Goal: Task Accomplishment & Management: Manage account settings

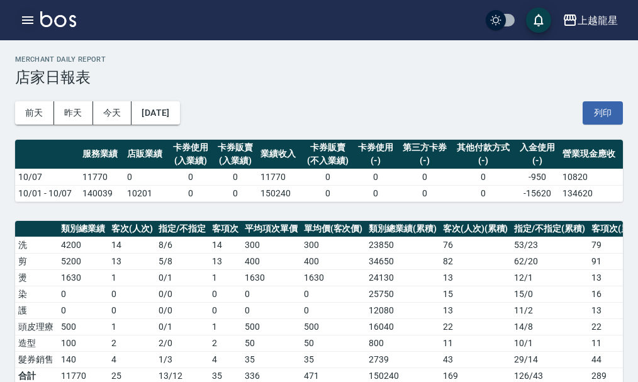
click at [25, 14] on icon "button" at bounding box center [27, 20] width 15 height 15
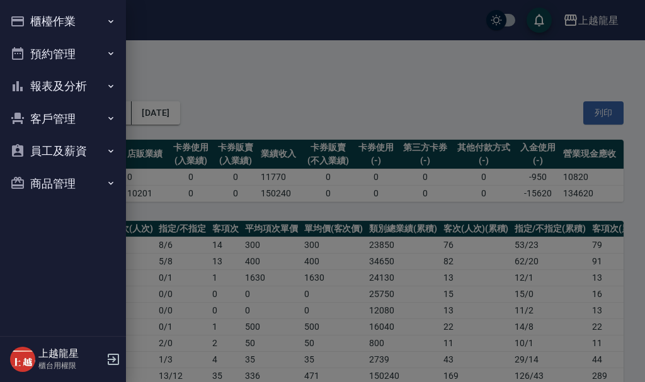
click at [30, 13] on button "櫃檯作業" at bounding box center [63, 21] width 116 height 33
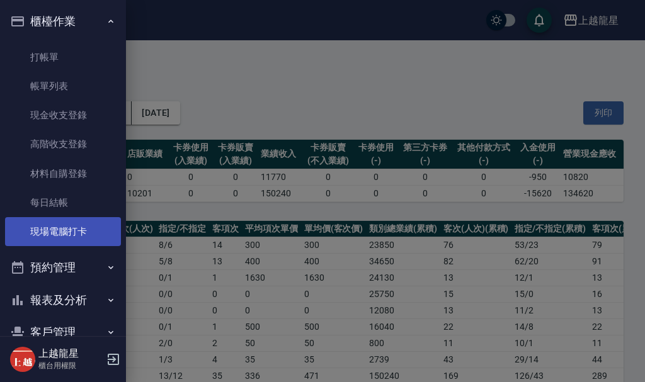
click at [82, 235] on link "現場電腦打卡" at bounding box center [63, 231] width 116 height 29
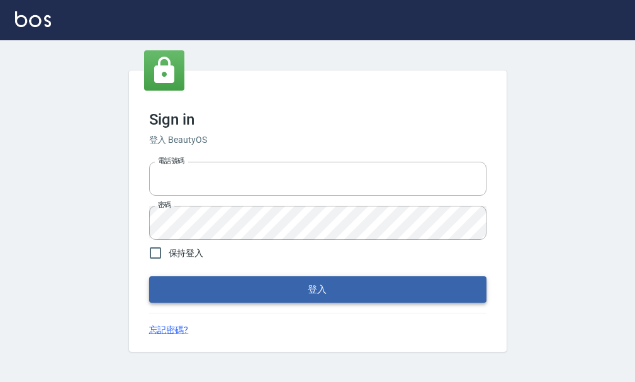
type input "25033354"
click at [222, 276] on button "登入" at bounding box center [317, 289] width 337 height 26
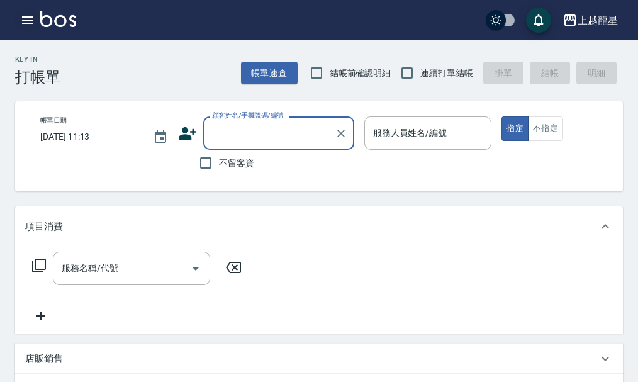
click at [33, 25] on icon "button" at bounding box center [27, 20] width 15 height 15
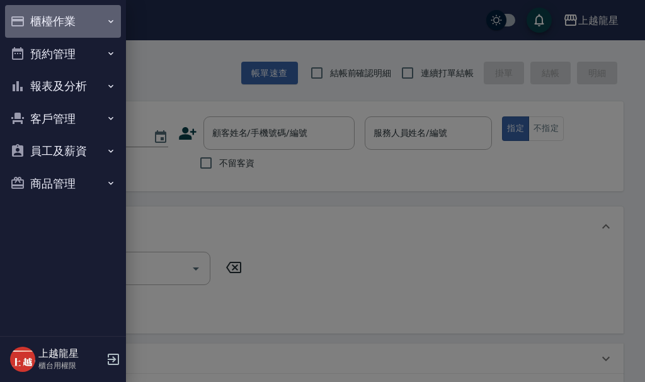
click at [47, 17] on button "櫃檯作業" at bounding box center [63, 21] width 116 height 33
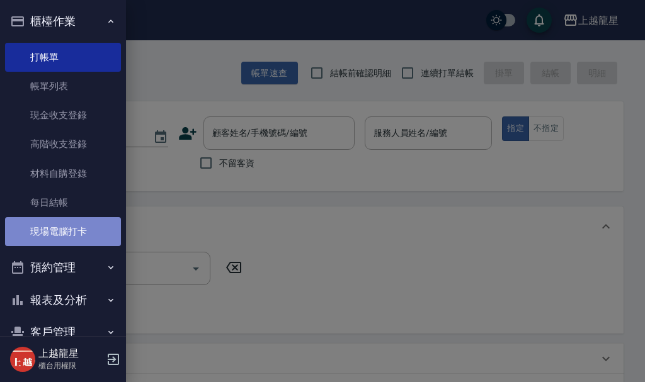
click at [67, 228] on link "現場電腦打卡" at bounding box center [63, 231] width 116 height 29
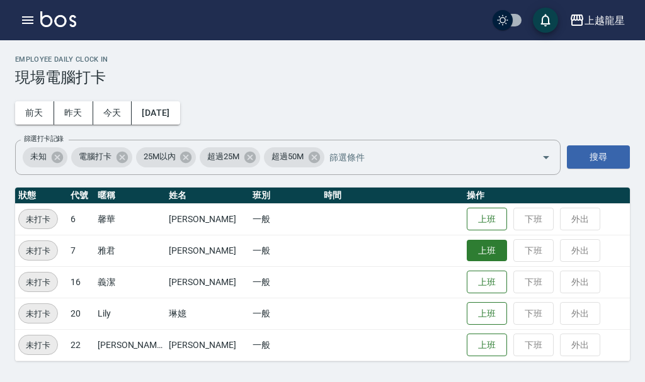
click at [466, 247] on button "上班" at bounding box center [486, 251] width 40 height 22
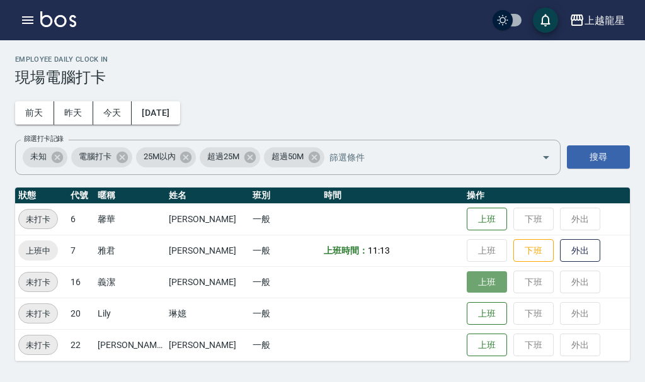
click at [477, 273] on button "上班" at bounding box center [486, 282] width 40 height 22
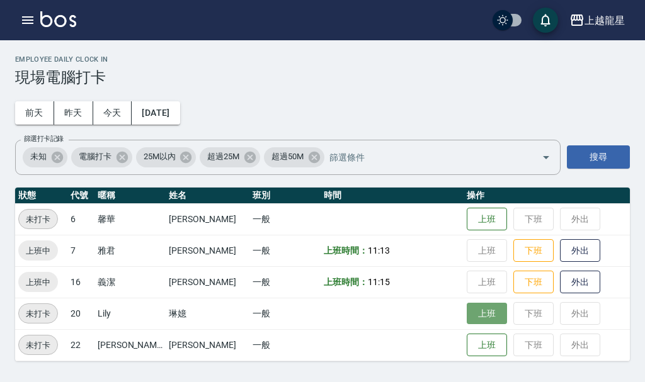
click at [477, 311] on button "上班" at bounding box center [486, 314] width 40 height 22
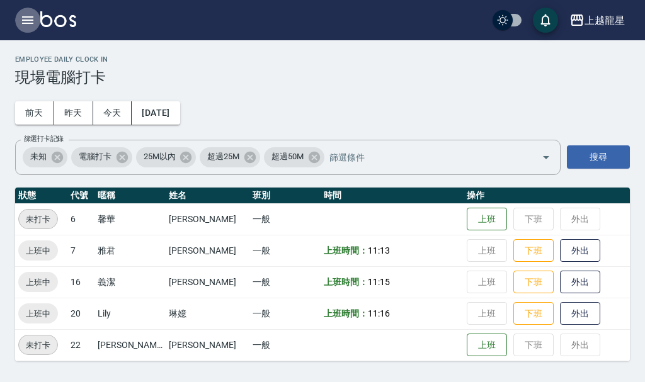
click at [28, 16] on icon "button" at bounding box center [27, 20] width 15 height 15
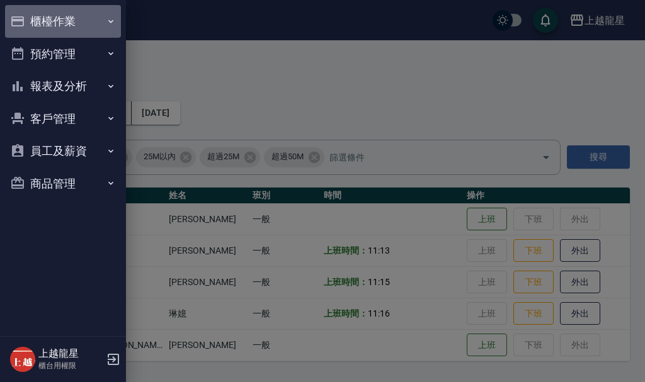
click at [48, 20] on button "櫃檯作業" at bounding box center [63, 21] width 116 height 33
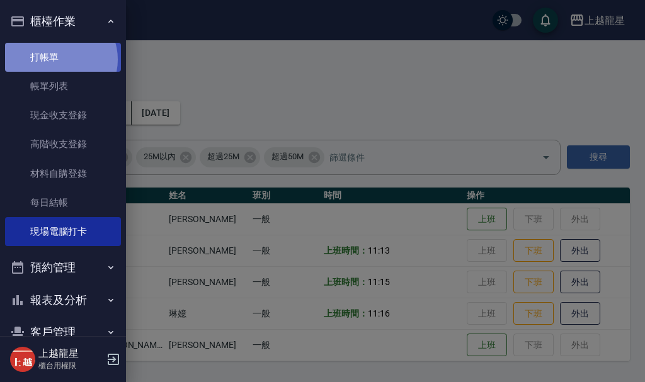
click at [60, 59] on link "打帳單" at bounding box center [63, 57] width 116 height 29
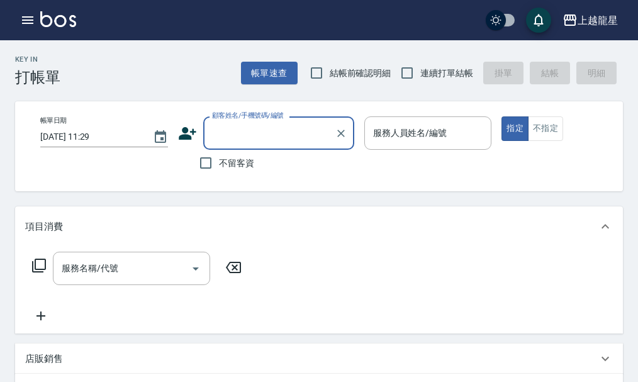
type input "ㄗ"
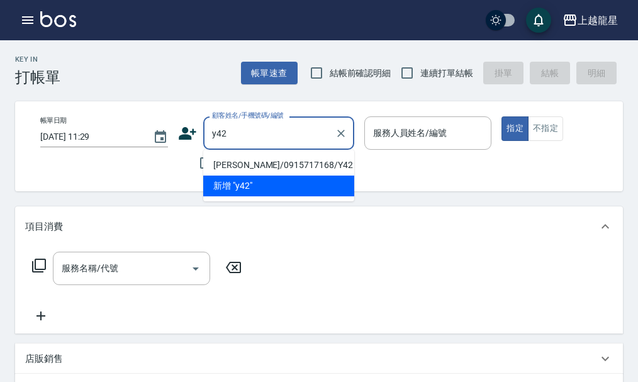
click at [264, 168] on li "張容兒子/0915717168/Y42" at bounding box center [278, 165] width 151 height 21
type input "張容兒子/0915717168/Y42"
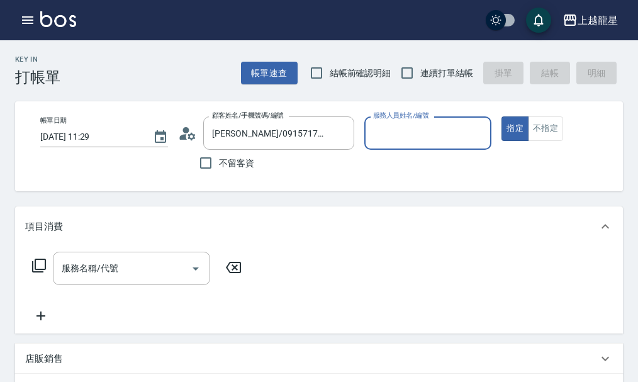
type input "淑雲-25"
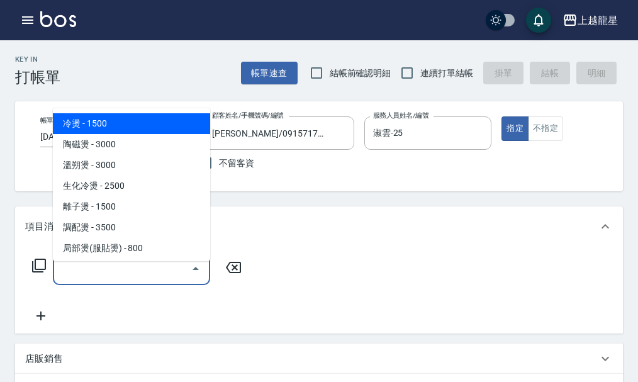
click at [88, 280] on input "服務名稱/代號" at bounding box center [122, 268] width 127 height 22
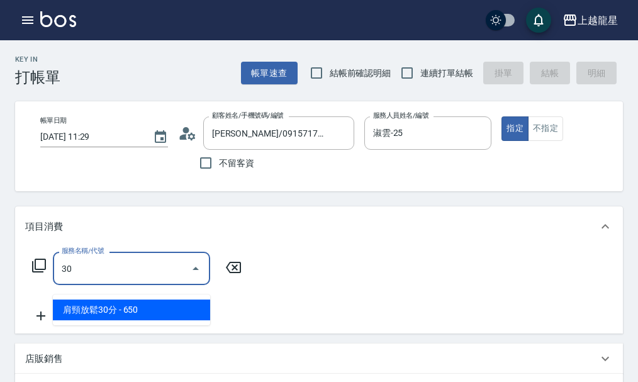
type input "301"
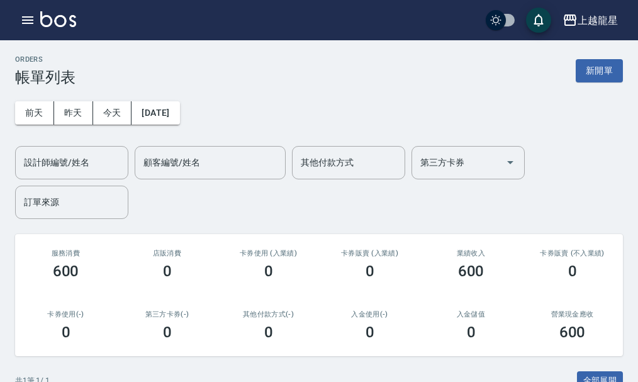
click at [50, 20] on img at bounding box center [58, 19] width 36 height 16
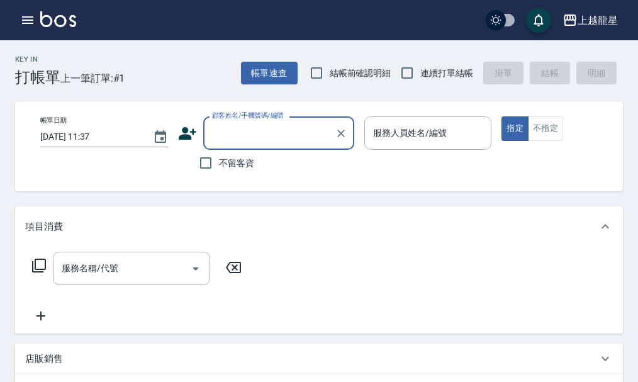
drag, startPoint x: 250, startPoint y: 136, endPoint x: 279, endPoint y: 124, distance: 31.3
click at [247, 136] on input "顧客姓名/手機號碼/編號" at bounding box center [269, 133] width 121 height 22
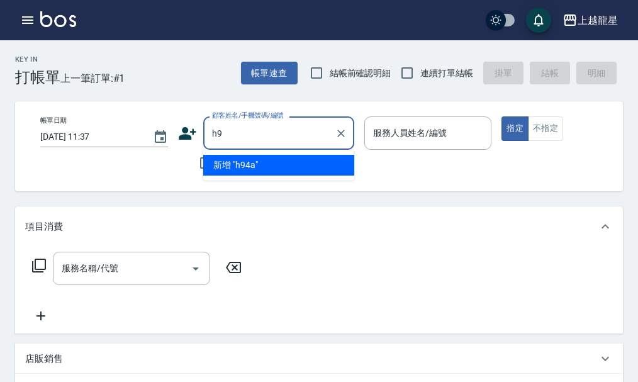
type input "h"
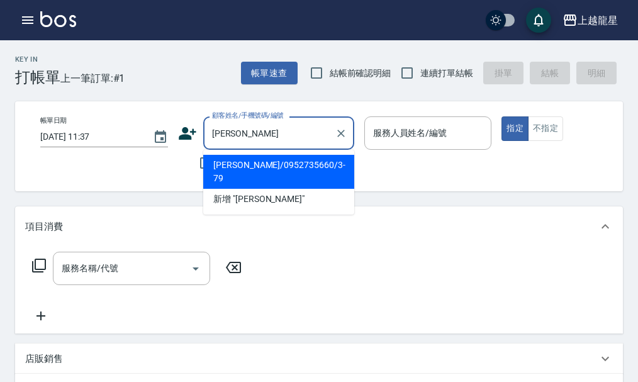
click at [255, 166] on li "蔡瑪琍/0952735660/3-79" at bounding box center [278, 172] width 151 height 34
type input "蔡瑪琍/0952735660/3-79"
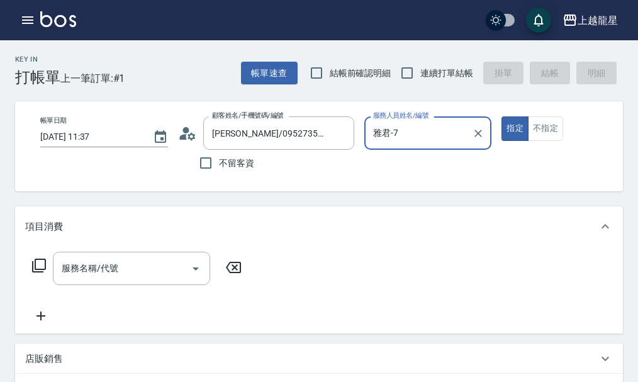
type input "雅君-7"
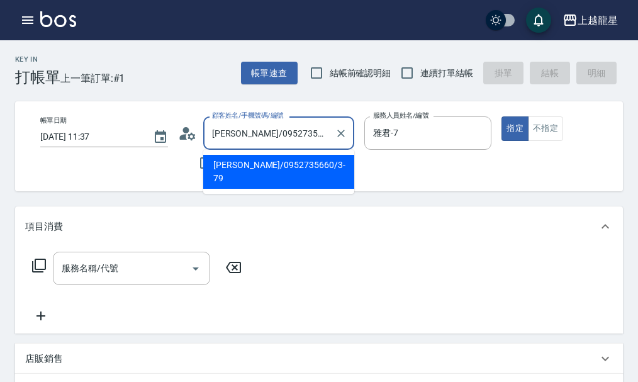
drag, startPoint x: 243, startPoint y: 138, endPoint x: 290, endPoint y: 135, distance: 47.3
click at [290, 135] on input "蔡瑪琍/0952735660/3-79" at bounding box center [269, 133] width 121 height 22
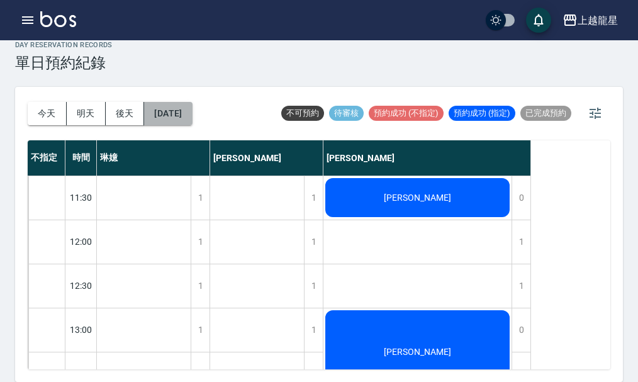
click at [189, 117] on button "[DATE]" at bounding box center [168, 113] width 48 height 23
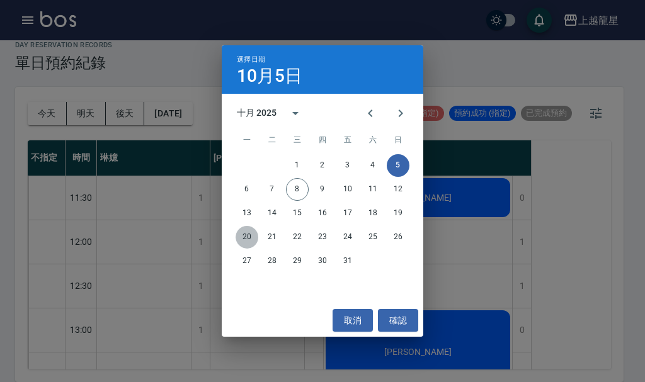
click at [246, 237] on button "20" at bounding box center [246, 237] width 23 height 23
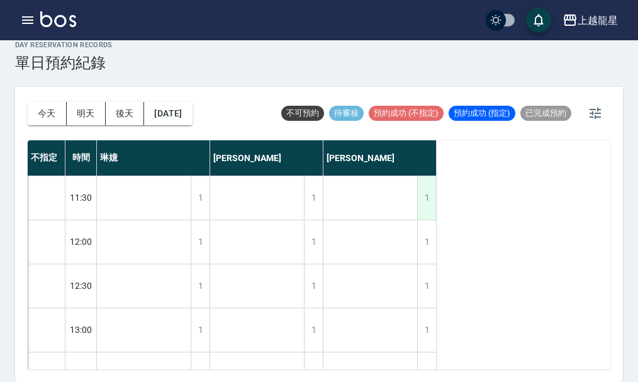
click at [429, 203] on div "1" at bounding box center [426, 197] width 19 height 43
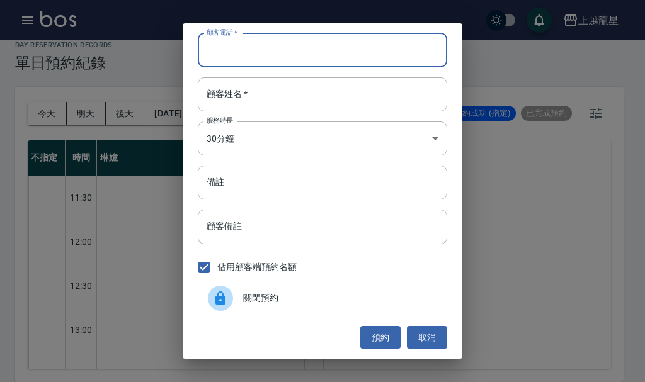
click at [260, 55] on input "顧客電話   *" at bounding box center [322, 50] width 249 height 34
type input "0952735660"
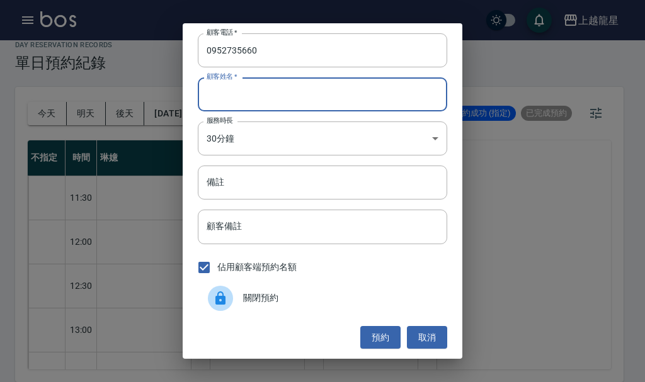
click at [248, 100] on input "顧客姓名   *" at bounding box center [322, 94] width 249 height 34
click at [443, 341] on button "取消" at bounding box center [427, 337] width 40 height 23
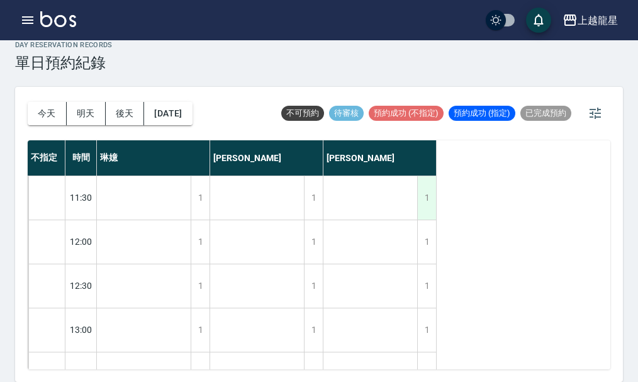
click at [429, 200] on div "1" at bounding box center [426, 197] width 19 height 43
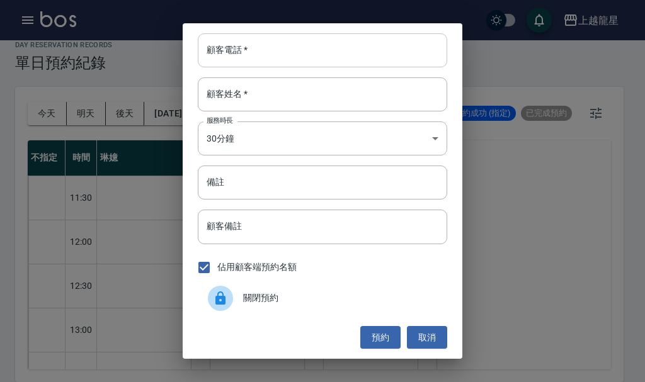
click at [256, 57] on input "顧客電話   *" at bounding box center [322, 50] width 249 height 34
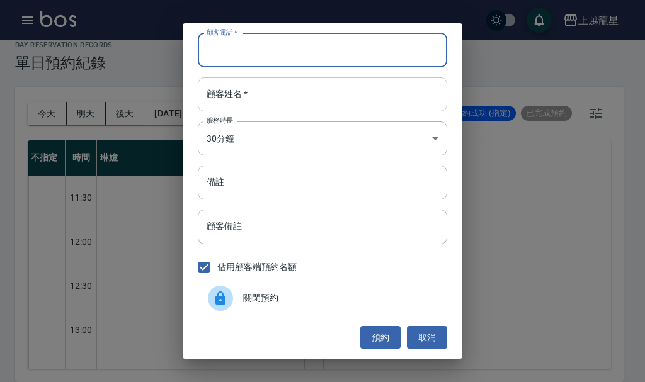
click at [242, 96] on input "顧客姓名   *" at bounding box center [322, 94] width 249 height 34
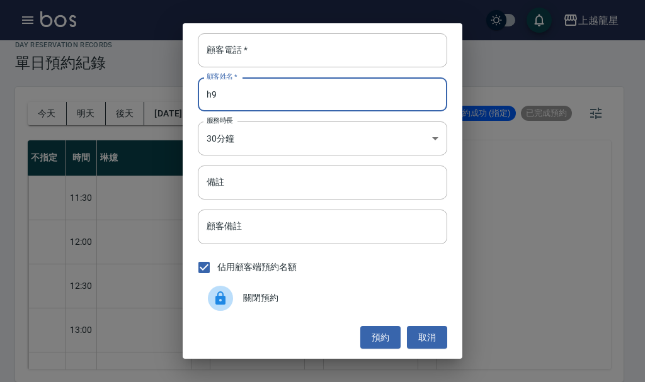
type input "h"
type input "[PERSON_NAME]"
click at [242, 49] on input "顧客電話   *" at bounding box center [322, 50] width 249 height 34
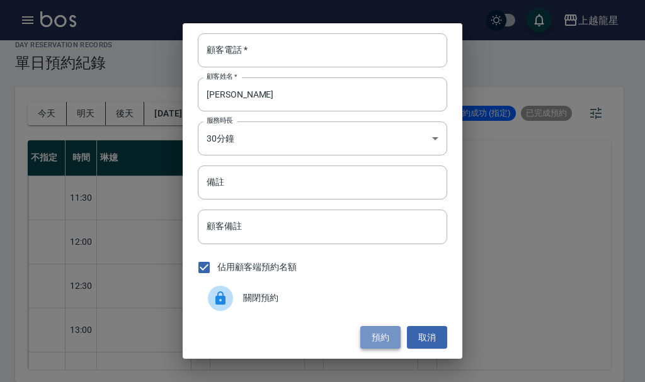
click at [393, 337] on button "預約" at bounding box center [380, 337] width 40 height 23
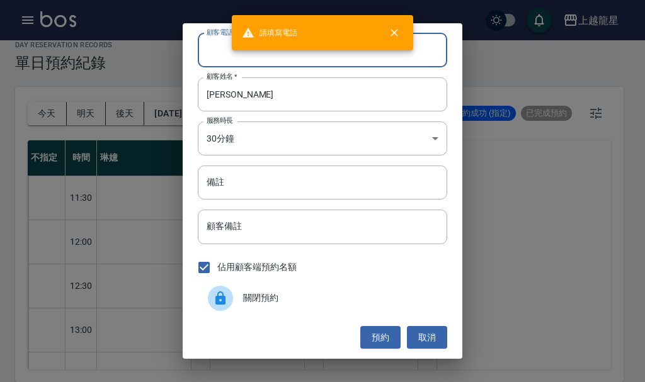
click at [226, 53] on input "顧客電話   *" at bounding box center [322, 50] width 249 height 34
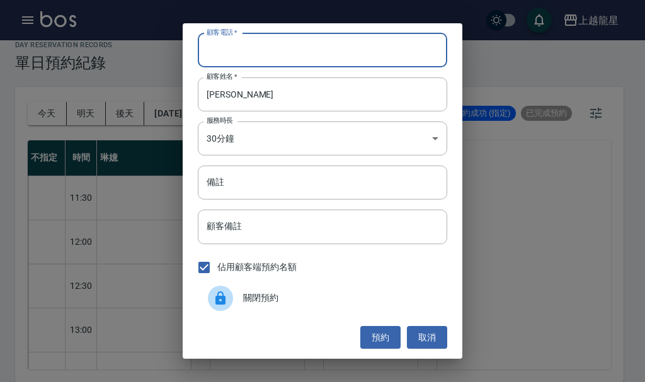
paste input "0952735660"
type input "0952735660"
click at [385, 337] on button "預約" at bounding box center [380, 337] width 40 height 23
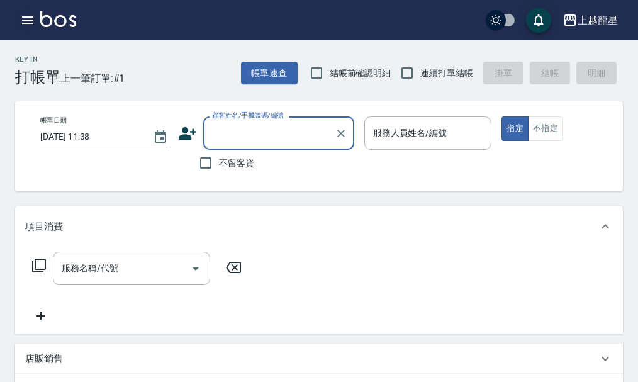
click at [25, 25] on icon "button" at bounding box center [27, 20] width 15 height 15
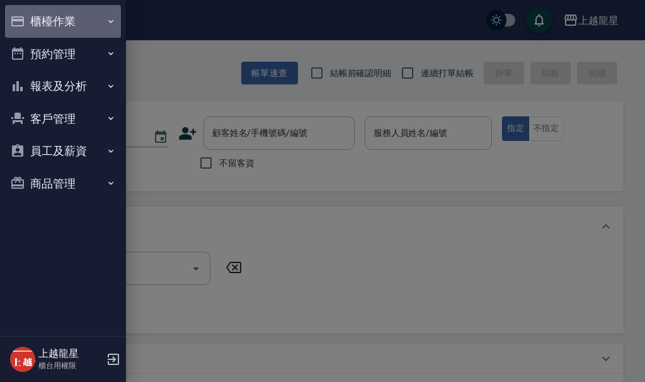
click at [55, 25] on button "櫃檯作業" at bounding box center [63, 21] width 116 height 33
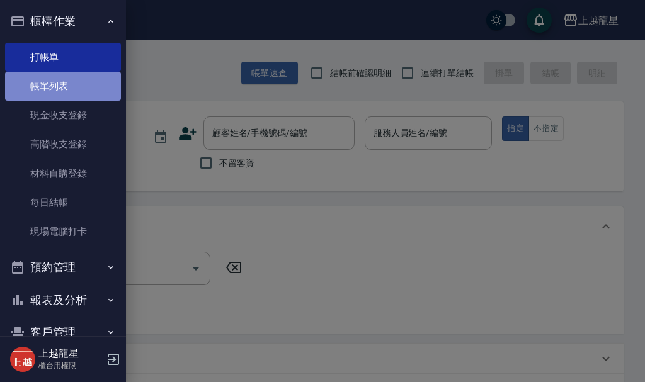
click at [65, 86] on link "帳單列表" at bounding box center [63, 86] width 116 height 29
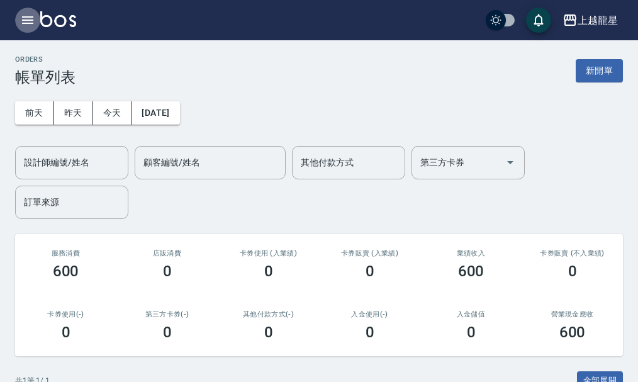
click at [28, 17] on icon "button" at bounding box center [27, 20] width 11 height 8
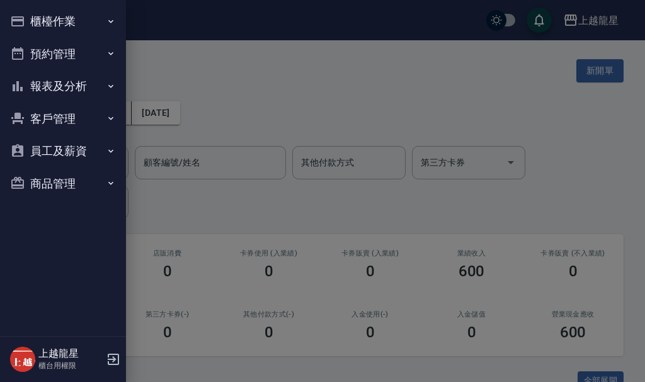
click at [67, 91] on button "報表及分析" at bounding box center [63, 86] width 116 height 33
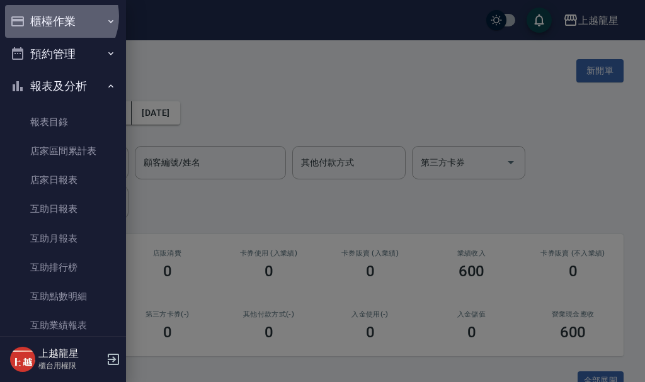
click at [57, 16] on button "櫃檯作業" at bounding box center [63, 21] width 116 height 33
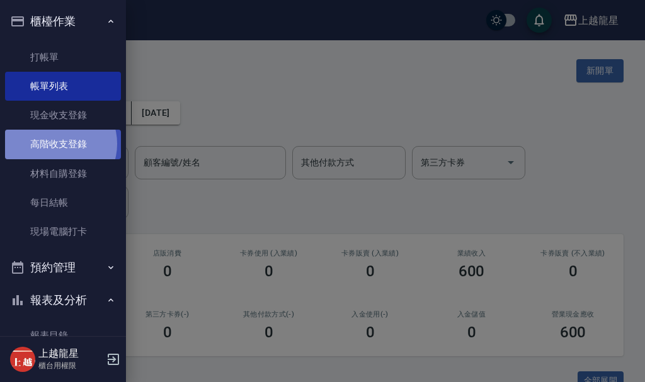
click at [58, 144] on link "高階收支登錄" at bounding box center [63, 144] width 116 height 29
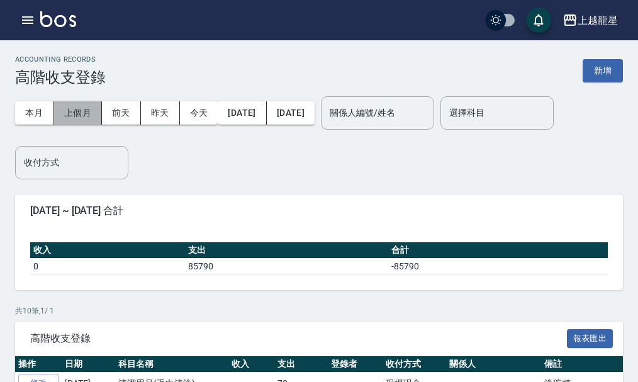
click at [67, 113] on button "上個月" at bounding box center [78, 112] width 48 height 23
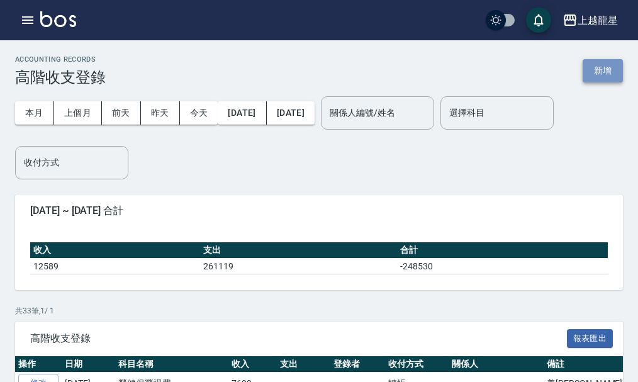
click at [604, 72] on button "新增" at bounding box center [603, 70] width 40 height 23
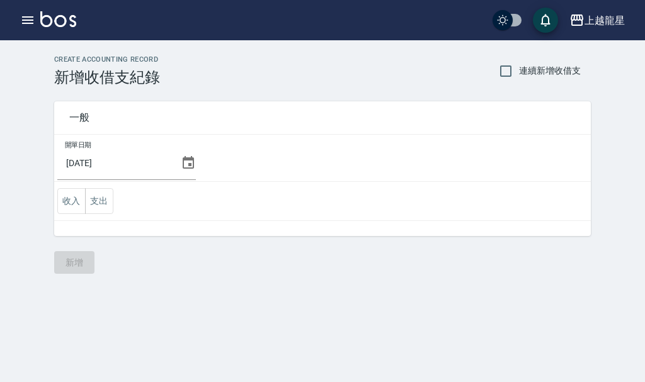
click at [183, 158] on icon at bounding box center [188, 162] width 11 height 13
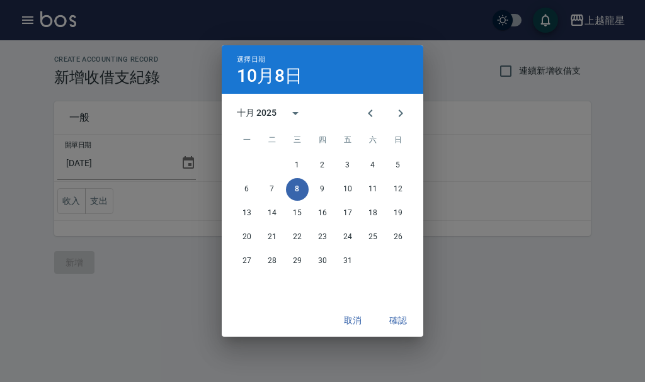
click at [517, 74] on div "選擇日期 10月8日 十月 2025 一 二 三 四 五 六 日 1 2 3 4 5 6 7 8 9 10 11 12 13 14 15 16 17 18 1…" at bounding box center [322, 191] width 645 height 382
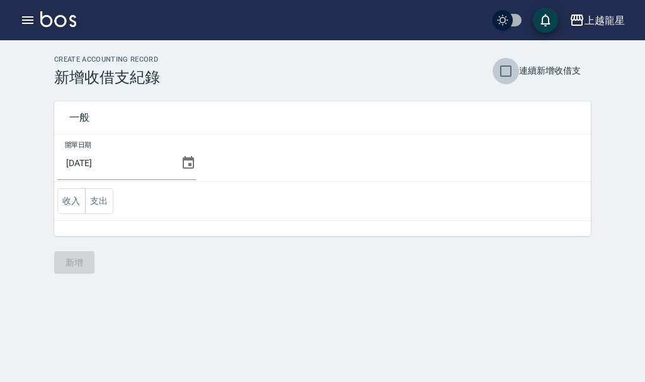
click at [505, 74] on input "連續新增收借支" at bounding box center [505, 71] width 26 height 26
checkbox input "true"
click at [183, 162] on icon at bounding box center [188, 162] width 15 height 15
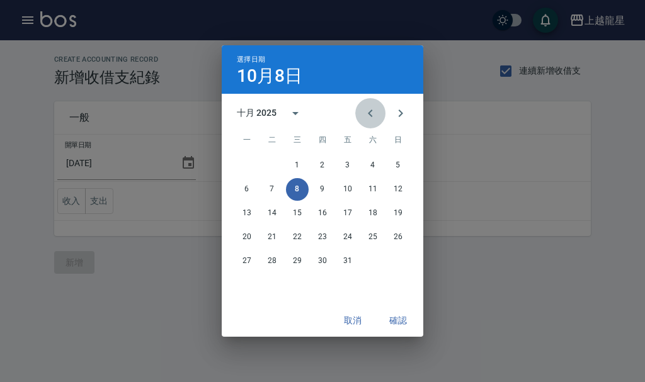
click at [370, 110] on icon "Previous month" at bounding box center [370, 113] width 15 height 15
click at [277, 261] on button "30" at bounding box center [272, 261] width 23 height 23
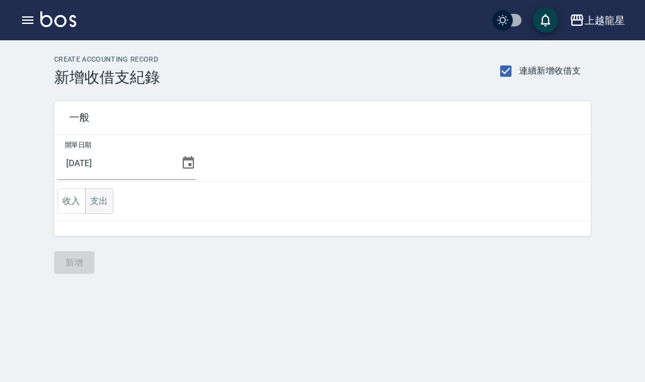
click at [99, 203] on button "支出" at bounding box center [99, 201] width 28 height 26
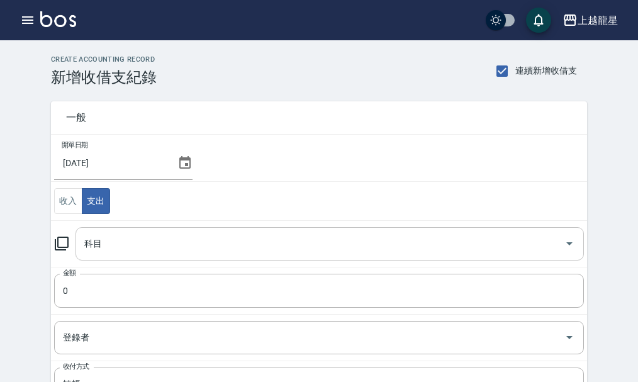
click at [104, 246] on input "科目" at bounding box center [320, 244] width 478 height 22
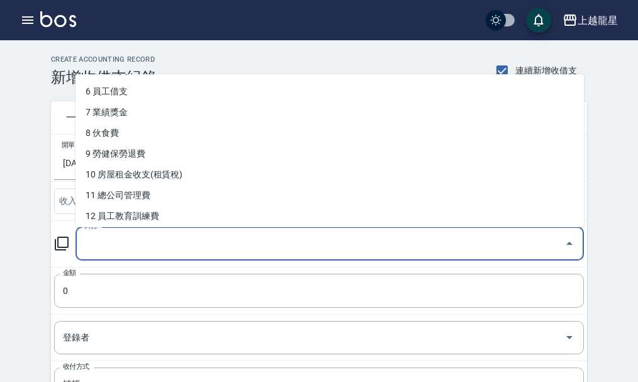
scroll to position [126, 0]
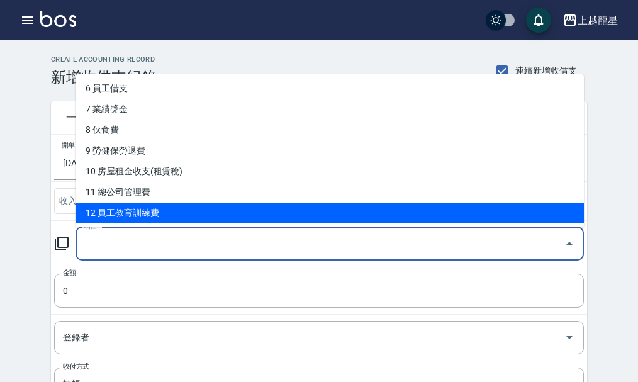
click at [153, 210] on li "12 員工教育訓練費" at bounding box center [330, 213] width 509 height 21
type input "12 員工教育訓練費"
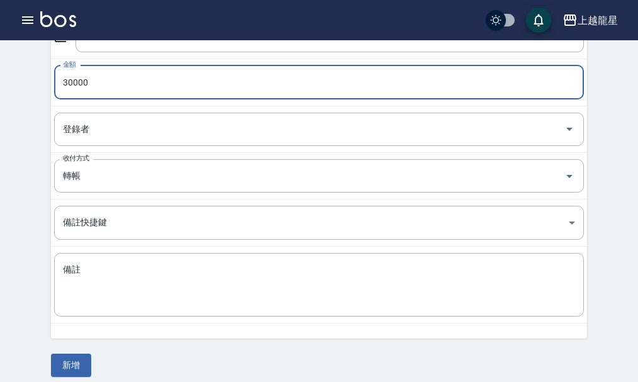
scroll to position [218, 0]
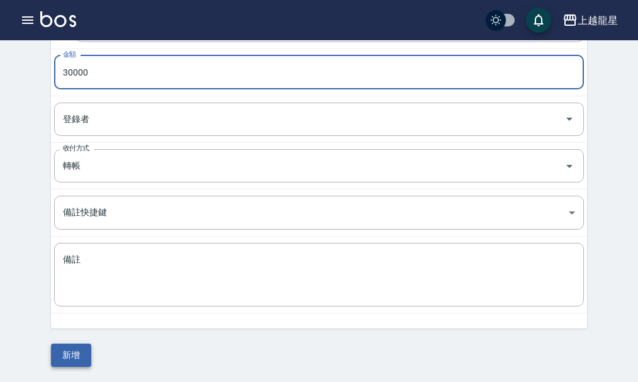
type input "30000"
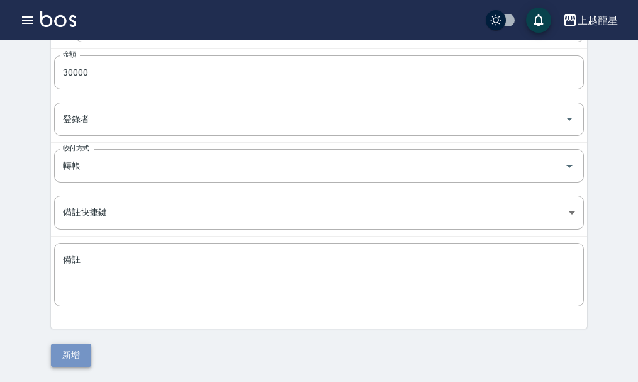
click at [57, 360] on button "新增" at bounding box center [71, 355] width 40 height 23
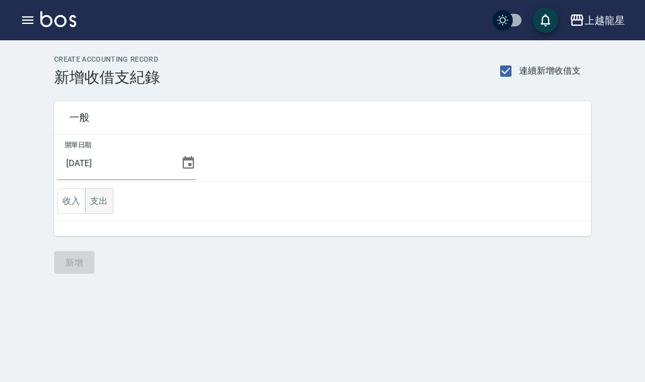
click at [106, 206] on button "支出" at bounding box center [99, 201] width 28 height 26
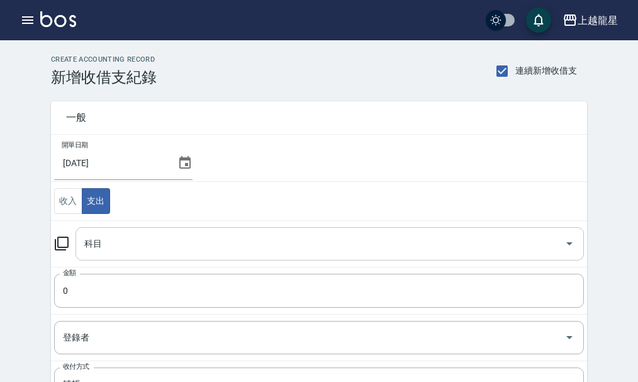
click at [122, 247] on input "科目" at bounding box center [320, 244] width 478 height 22
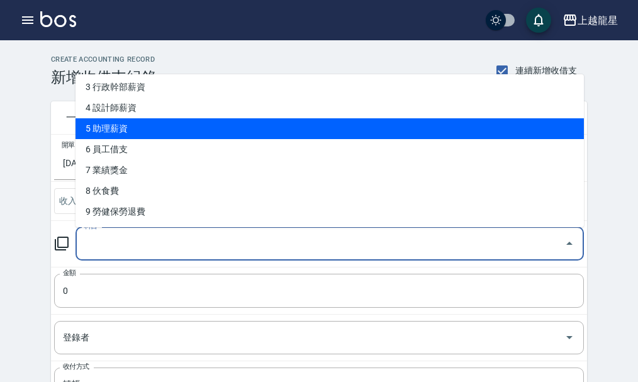
scroll to position [126, 0]
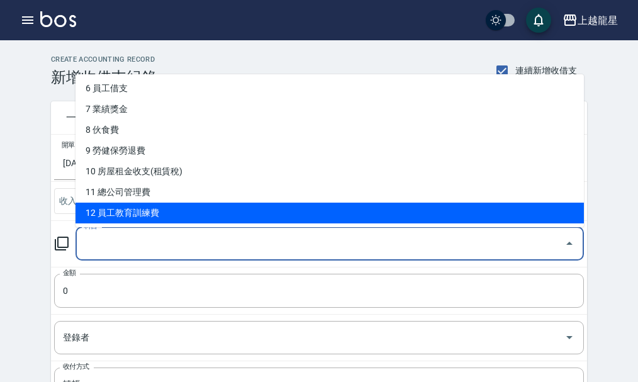
click at [147, 207] on li "12 員工教育訓練費" at bounding box center [330, 213] width 509 height 21
type input "12 員工教育訓練費"
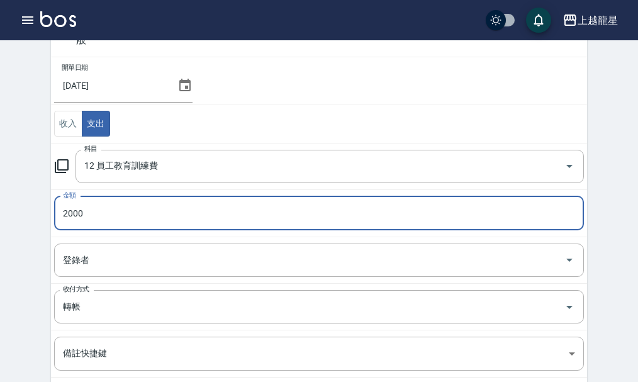
scroll to position [218, 0]
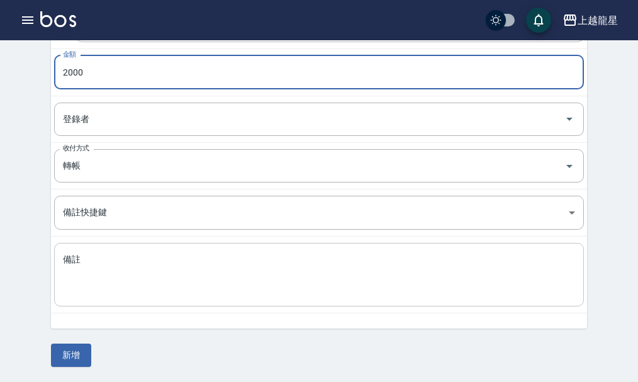
type input "2000"
click at [138, 287] on textarea "備註" at bounding box center [319, 275] width 512 height 43
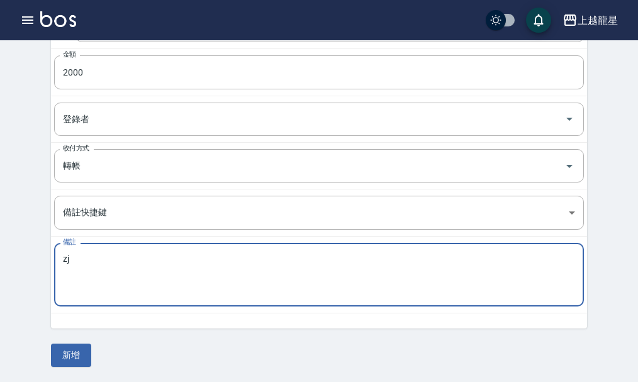
type textarea "z"
type textarea "福"
type textarea "麗"
type textarea "福利金"
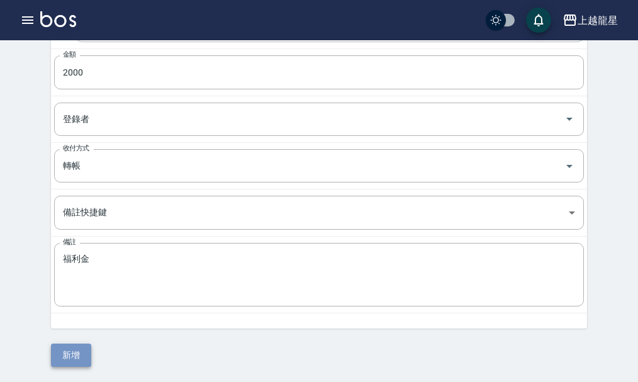
click at [70, 351] on button "新增" at bounding box center [71, 355] width 40 height 23
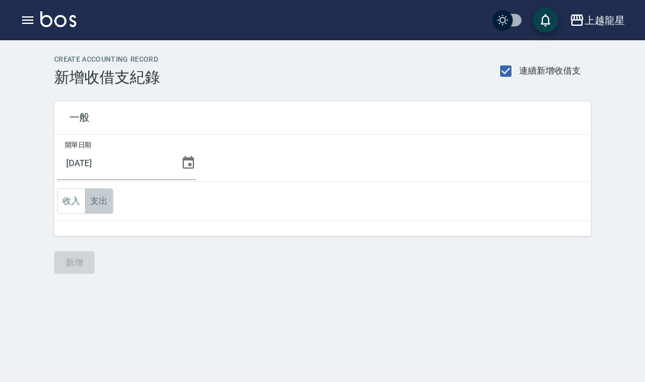
click at [94, 201] on button "支出" at bounding box center [99, 201] width 28 height 26
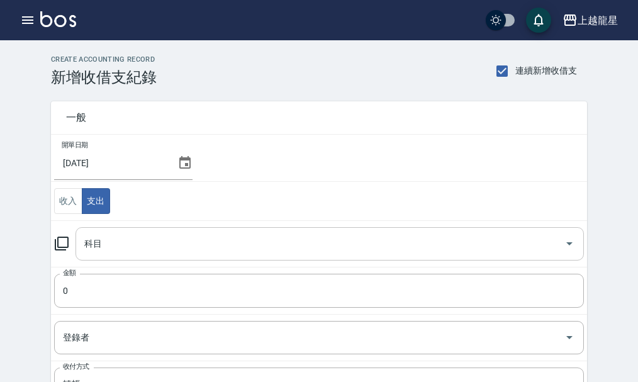
click at [104, 236] on input "科目" at bounding box center [320, 244] width 478 height 22
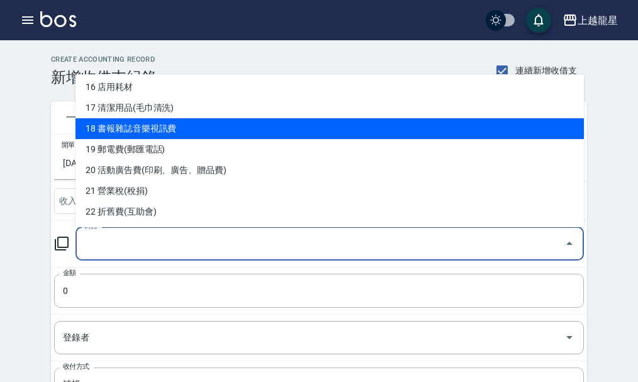
scroll to position [378, 0]
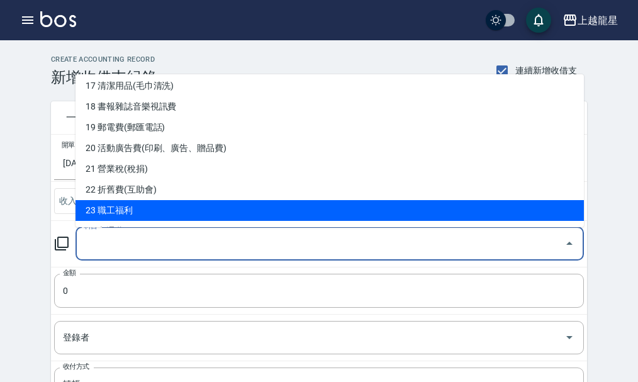
click at [125, 208] on li "23 職工福利" at bounding box center [330, 210] width 509 height 21
type input "23 職工福利"
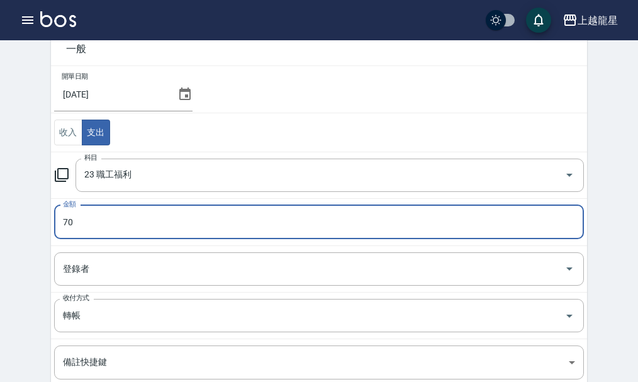
scroll to position [218, 0]
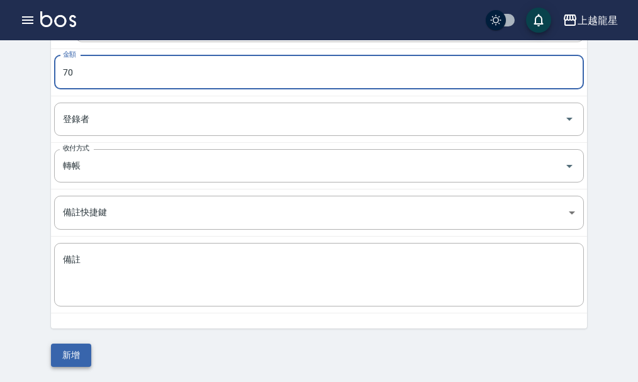
type input "70"
click at [61, 356] on button "新增" at bounding box center [71, 355] width 40 height 23
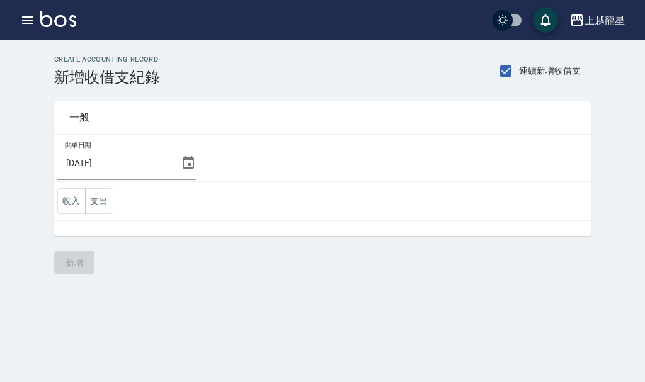
click at [25, 28] on button "button" at bounding box center [27, 20] width 25 height 25
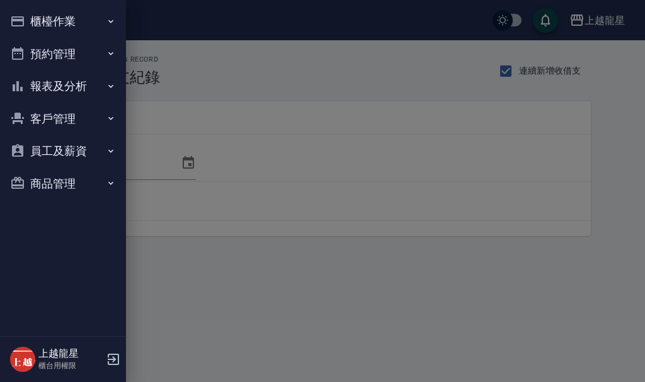
click at [51, 27] on button "櫃檯作業" at bounding box center [63, 21] width 116 height 33
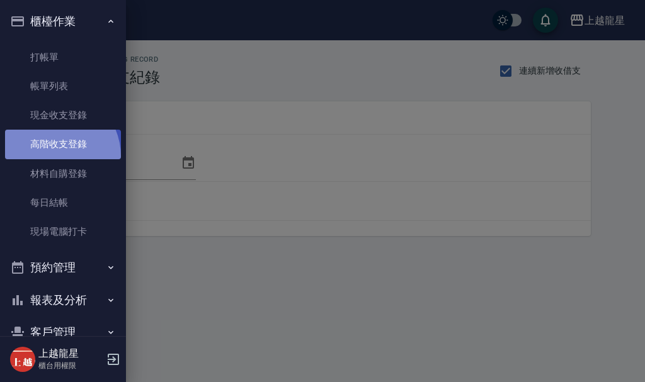
click at [50, 156] on link "高階收支登錄" at bounding box center [63, 144] width 116 height 29
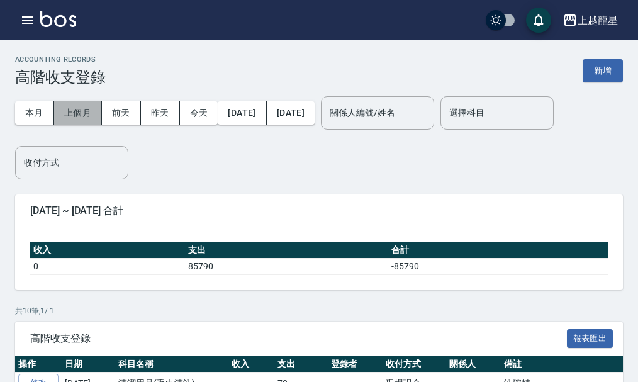
click at [74, 104] on button "上個月" at bounding box center [78, 112] width 48 height 23
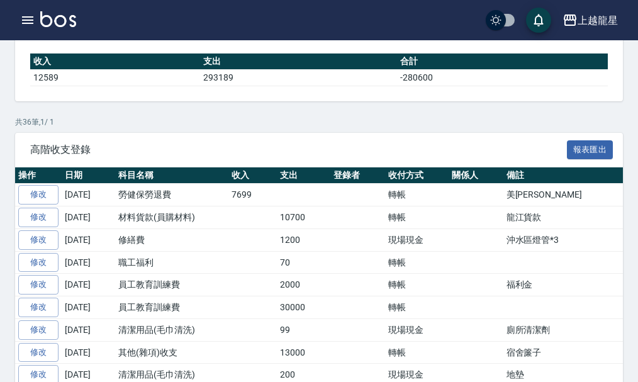
scroll to position [252, 0]
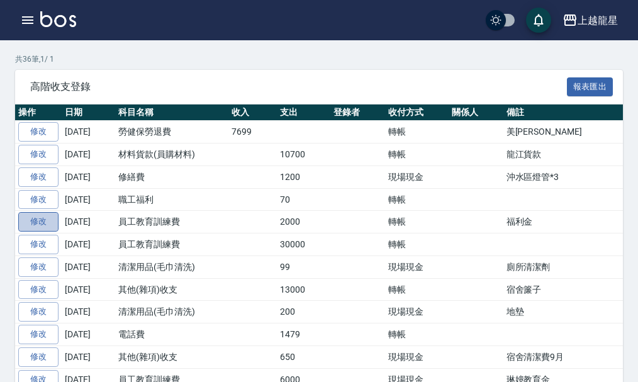
click at [35, 226] on link "修改" at bounding box center [38, 222] width 40 height 20
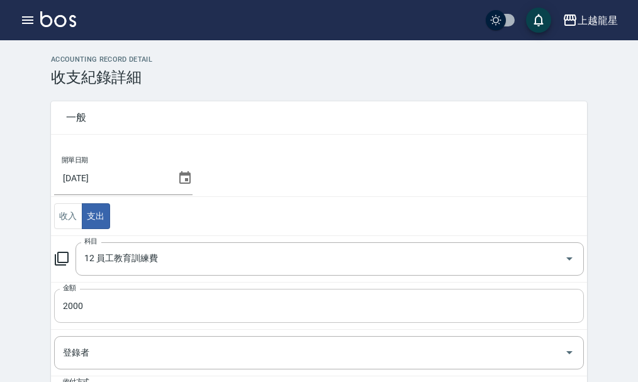
scroll to position [189, 0]
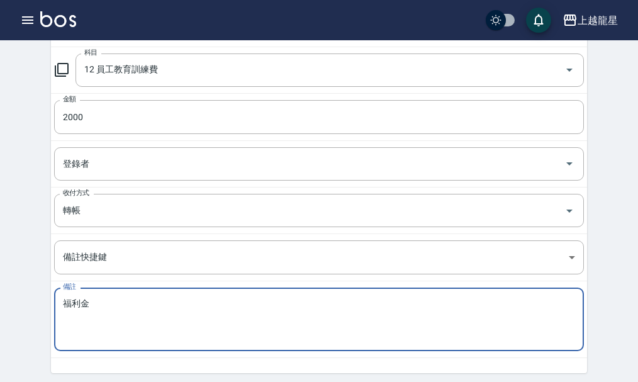
drag, startPoint x: 78, startPoint y: 305, endPoint x: 0, endPoint y: 295, distance: 78.6
click at [0, 310] on div "ACCOUNTING RECORD DETAIL 收支紀錄詳細 一般 開單日期 2025/09/30 收入 支出 科目 12 員工教育訓練費 科目 金額 20…" at bounding box center [319, 147] width 638 height 560
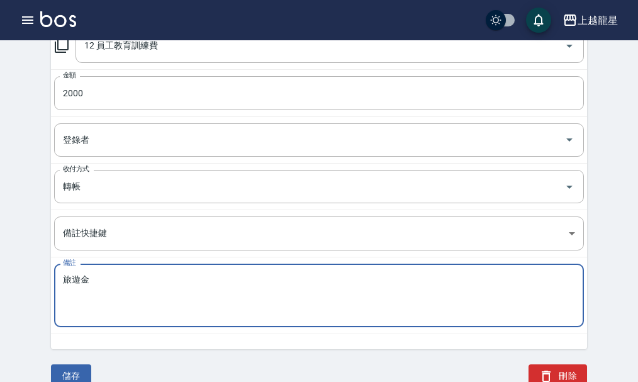
scroll to position [234, 0]
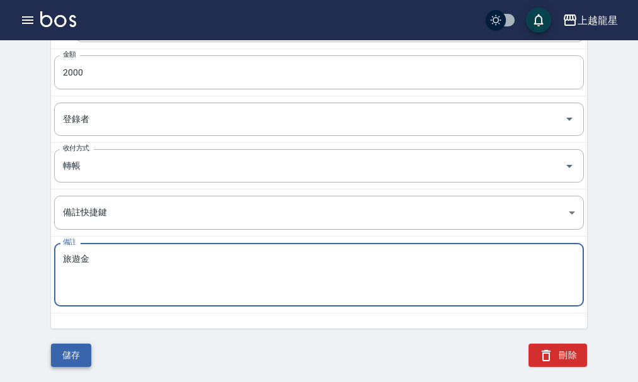
type textarea "旅遊金"
click at [76, 357] on button "儲存" at bounding box center [71, 355] width 40 height 23
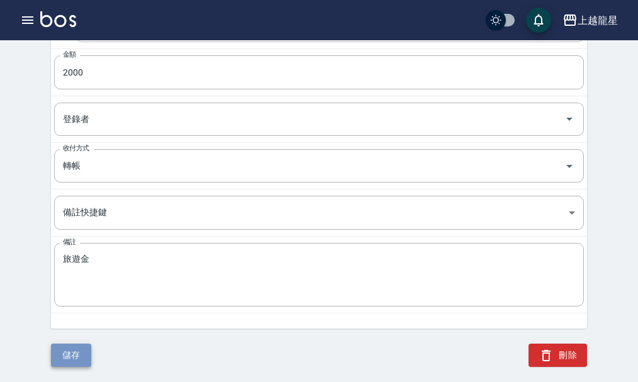
click at [91, 359] on button "儲存" at bounding box center [71, 355] width 40 height 23
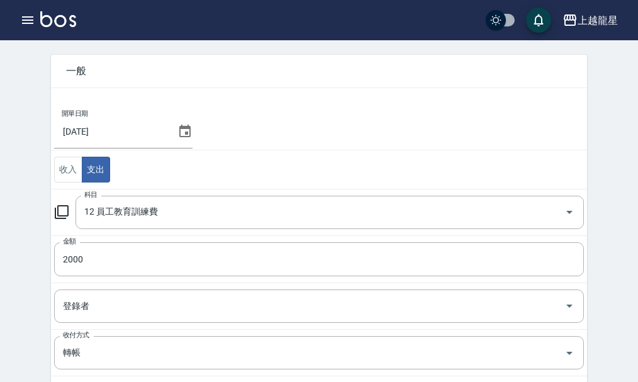
scroll to position [0, 0]
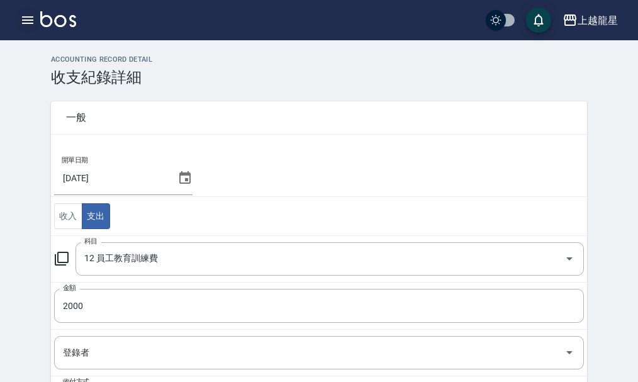
click at [20, 21] on button "button" at bounding box center [27, 20] width 25 height 25
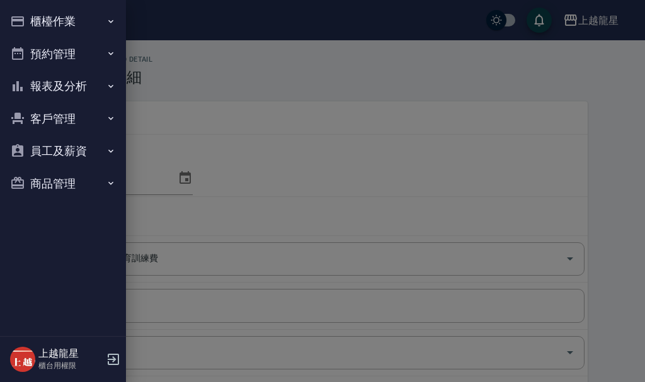
click at [59, 16] on button "櫃檯作業" at bounding box center [63, 21] width 116 height 33
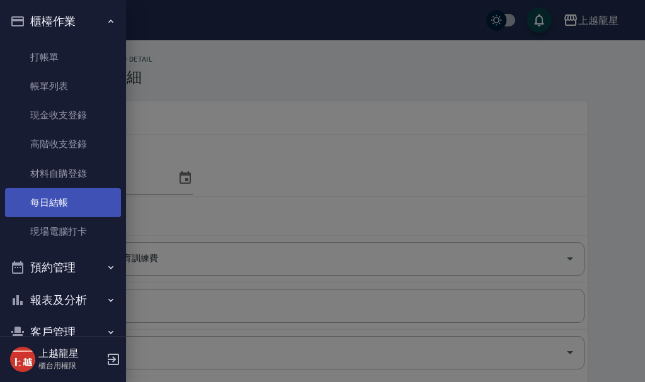
click at [53, 205] on link "每日結帳" at bounding box center [63, 202] width 116 height 29
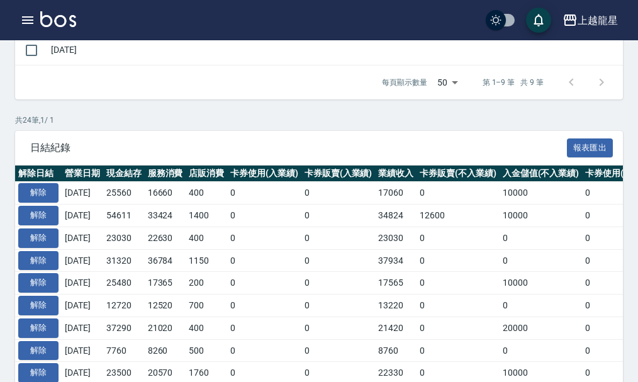
scroll to position [441, 0]
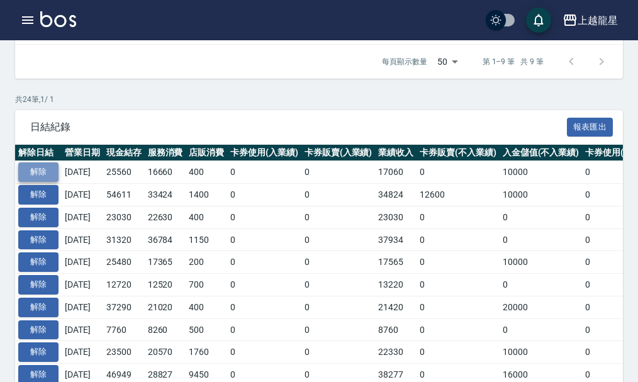
click at [52, 172] on button "解除" at bounding box center [38, 172] width 40 height 20
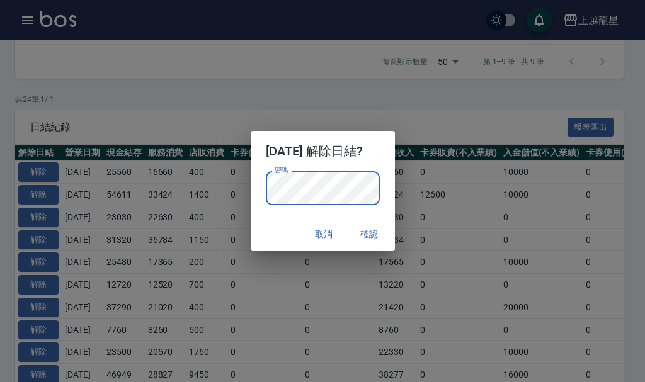
click at [277, 236] on div "取消 確認" at bounding box center [323, 234] width 144 height 33
click at [370, 230] on button "確認" at bounding box center [369, 234] width 40 height 23
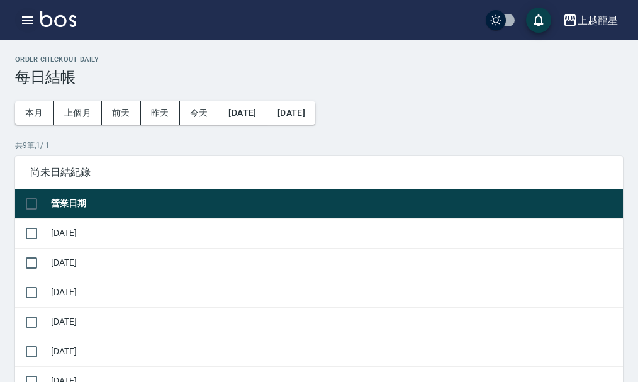
click at [21, 19] on icon "button" at bounding box center [27, 20] width 15 height 15
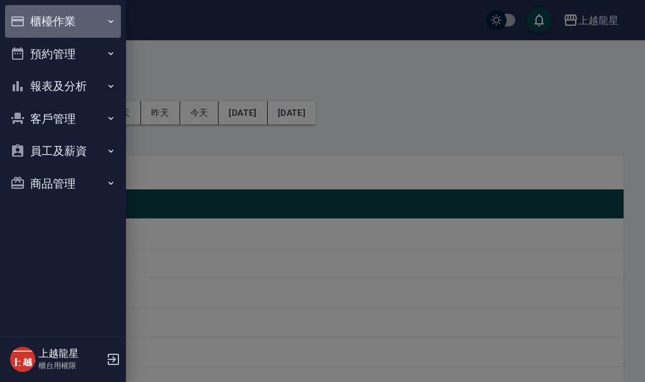
click at [70, 23] on button "櫃檯作業" at bounding box center [63, 21] width 116 height 33
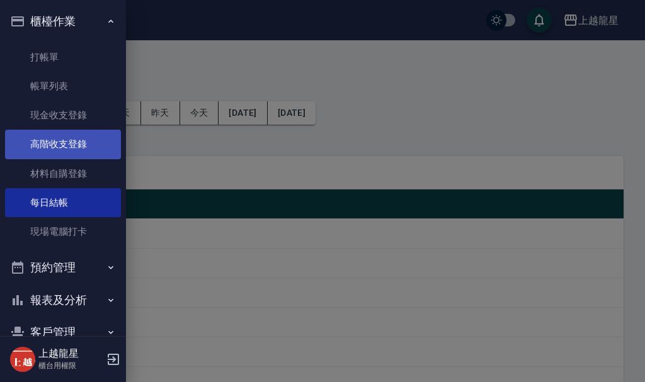
click at [50, 154] on link "高階收支登錄" at bounding box center [63, 144] width 116 height 29
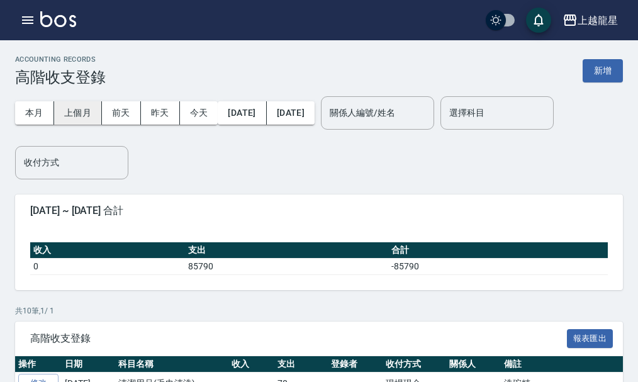
click at [79, 115] on button "上個月" at bounding box center [78, 112] width 48 height 23
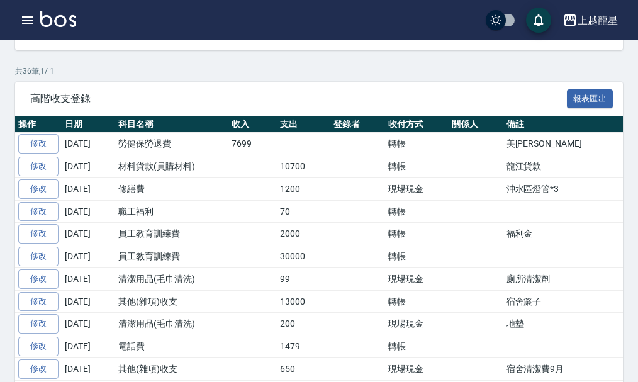
scroll to position [315, 0]
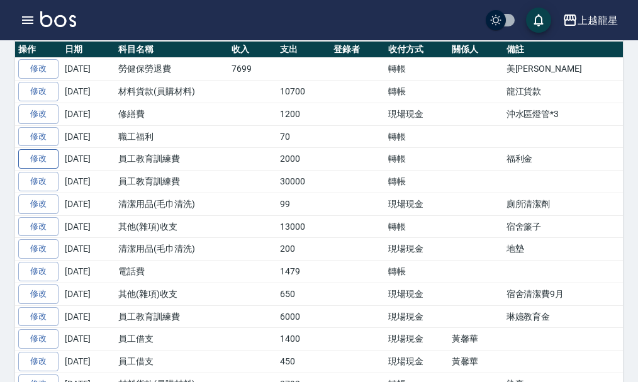
click at [47, 155] on link "修改" at bounding box center [38, 159] width 40 height 20
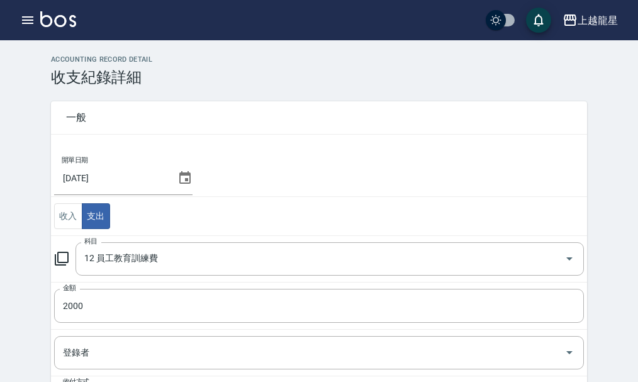
scroll to position [234, 0]
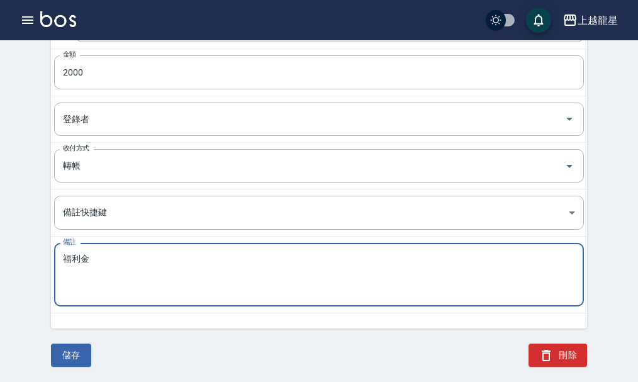
drag, startPoint x: 49, startPoint y: 260, endPoint x: 38, endPoint y: 260, distance: 11.3
click at [38, 260] on div "一般 開單日期 2025/09/30 收入 支出 科目 12 員工教育訓練費 科目 金額 2000 金額 登錄者 登錄者 收付方式 轉帳 收付方式 備註快捷鍵…" at bounding box center [311, 91] width 551 height 476
type textarea "旅遊金"
click at [66, 358] on button "儲存" at bounding box center [71, 355] width 40 height 23
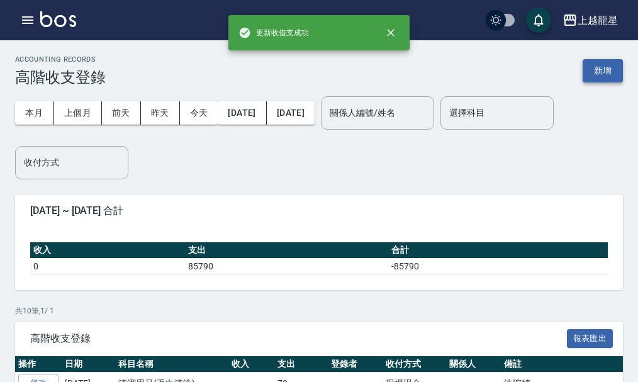
click at [599, 62] on button "新增" at bounding box center [603, 70] width 40 height 23
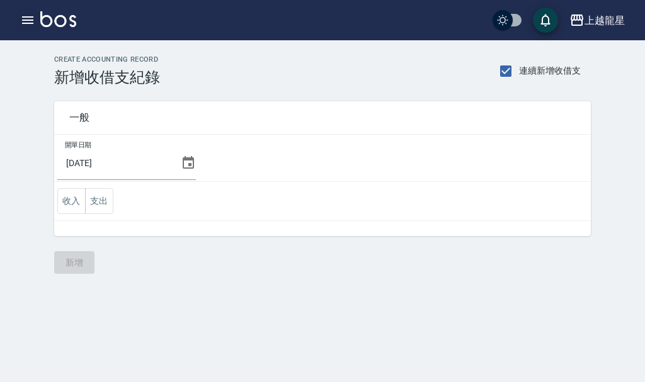
click at [25, 14] on icon "button" at bounding box center [27, 20] width 15 height 15
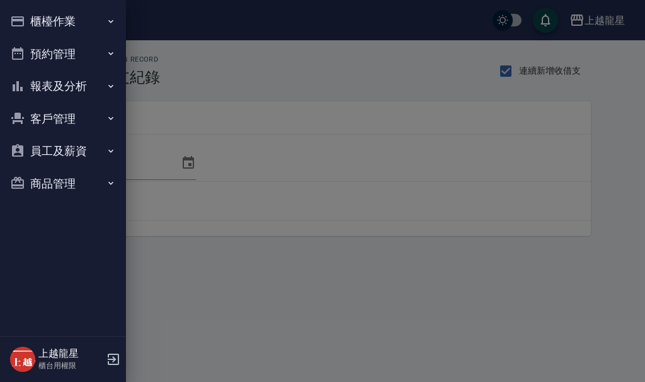
click at [45, 14] on button "櫃檯作業" at bounding box center [63, 21] width 116 height 33
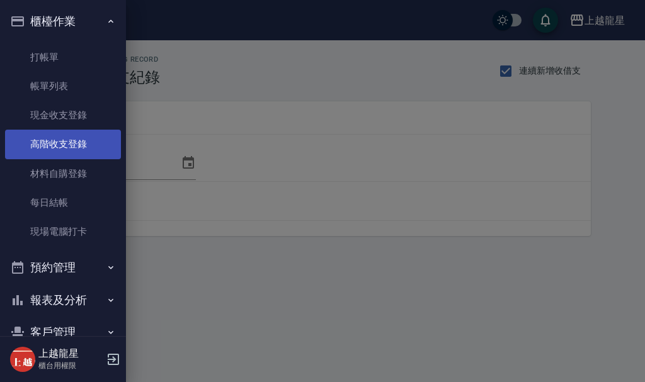
click at [71, 150] on link "高階收支登錄" at bounding box center [63, 144] width 116 height 29
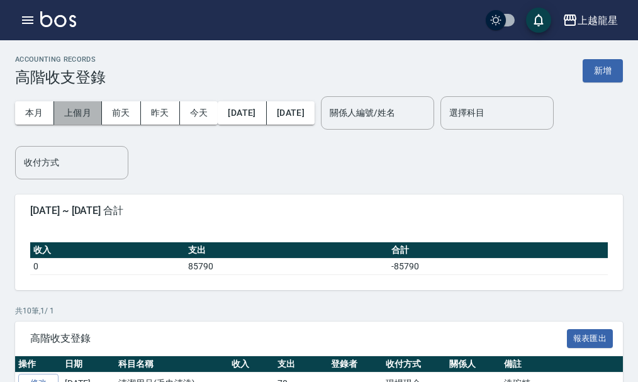
click at [91, 108] on button "上個月" at bounding box center [78, 112] width 48 height 23
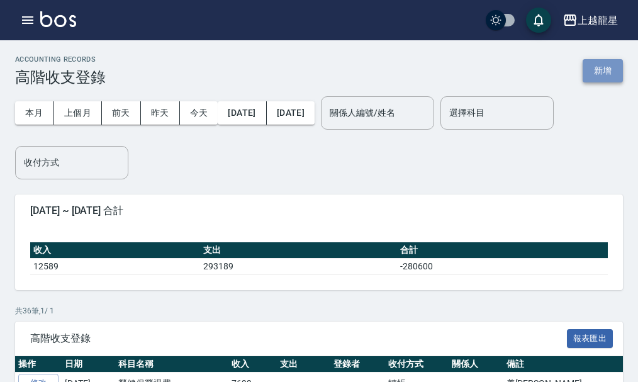
click at [603, 71] on button "新增" at bounding box center [603, 70] width 40 height 23
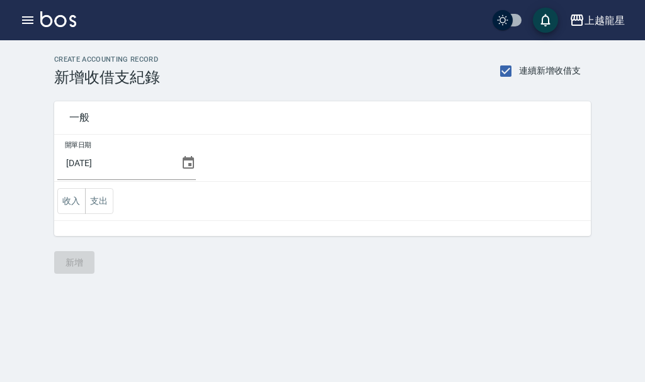
click at [188, 162] on icon at bounding box center [188, 162] width 11 height 13
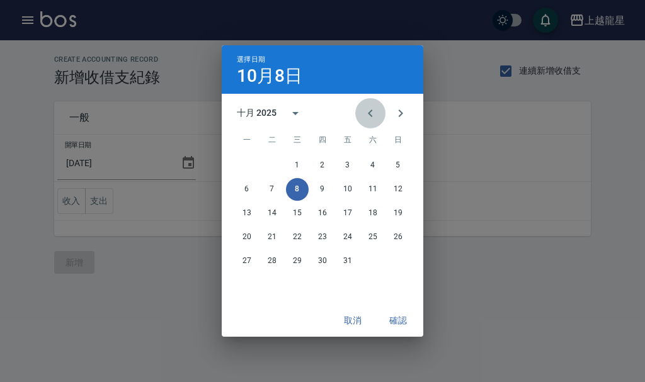
click at [367, 110] on icon "Previous month" at bounding box center [370, 113] width 15 height 15
click at [272, 256] on button "30" at bounding box center [272, 261] width 23 height 23
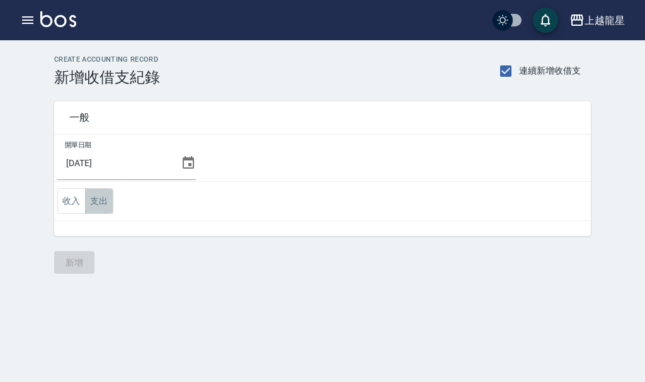
click at [103, 198] on button "支出" at bounding box center [99, 201] width 28 height 26
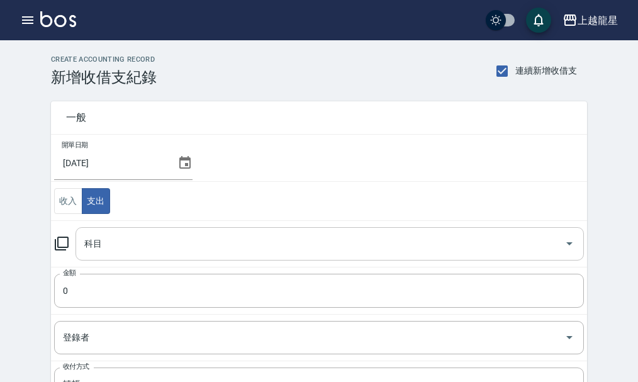
click at [102, 258] on div "科目" at bounding box center [330, 243] width 509 height 33
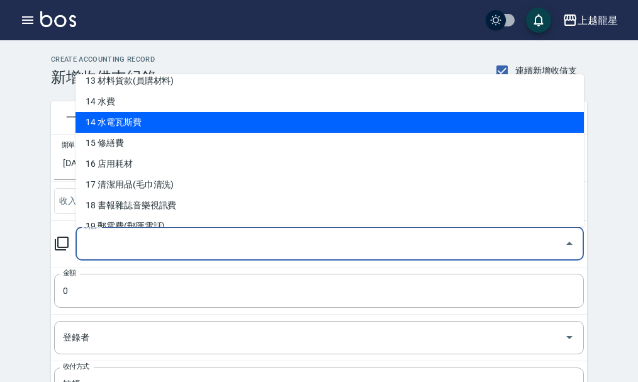
scroll to position [252, 0]
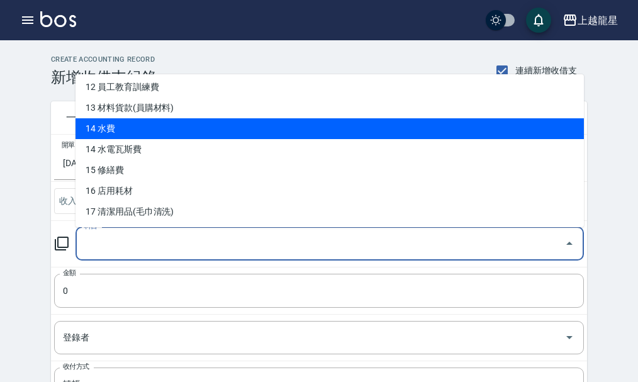
click at [121, 125] on li "14 水費" at bounding box center [330, 128] width 509 height 21
type input "14 水費"
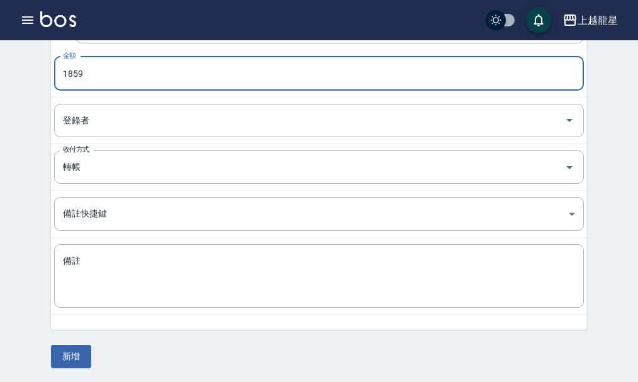
scroll to position [218, 0]
type input "1859"
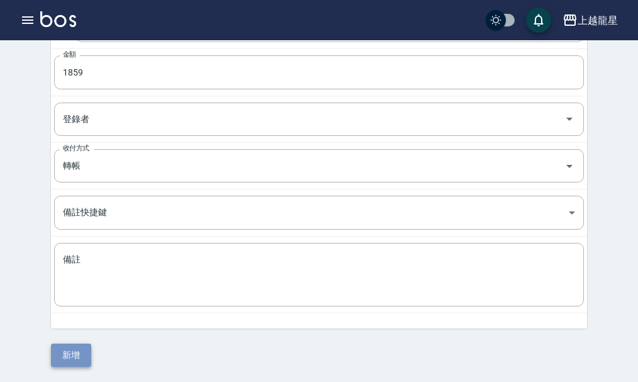
click at [80, 359] on button "新增" at bounding box center [71, 355] width 40 height 23
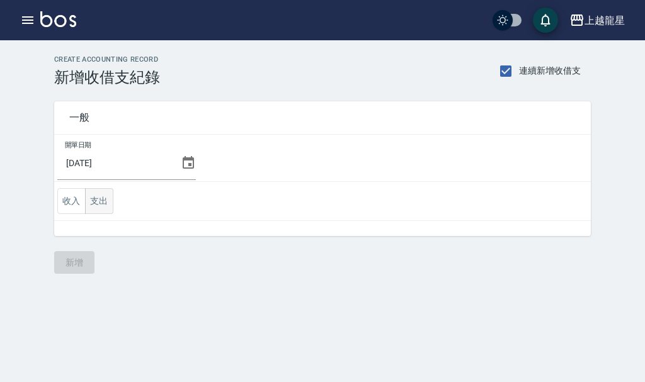
click at [107, 203] on button "支出" at bounding box center [99, 201] width 28 height 26
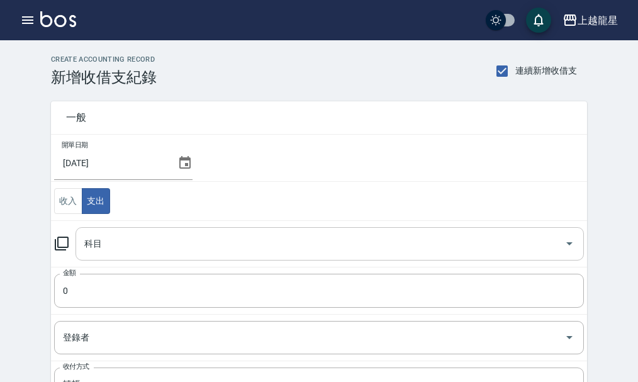
click at [130, 235] on input "科目" at bounding box center [320, 244] width 478 height 22
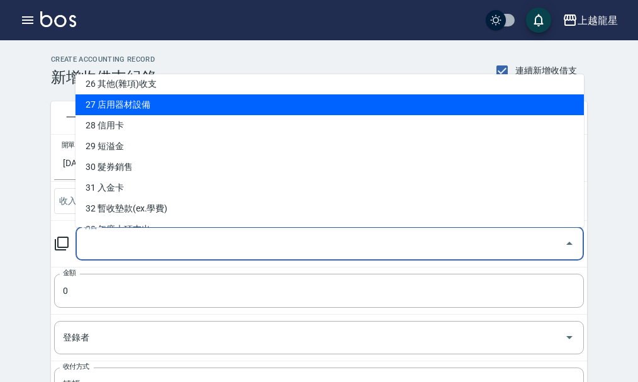
scroll to position [688, 0]
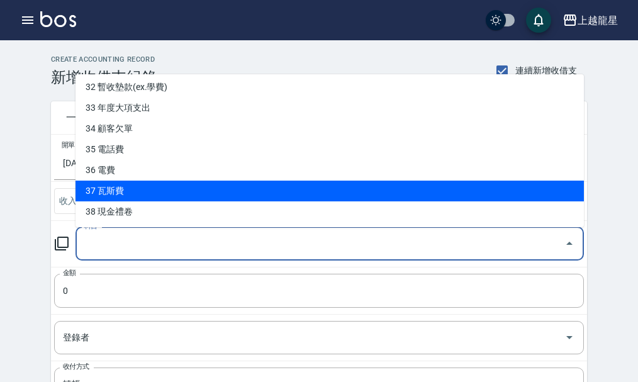
click at [83, 188] on li "37 瓦斯費" at bounding box center [330, 191] width 509 height 21
type input "37 瓦斯費"
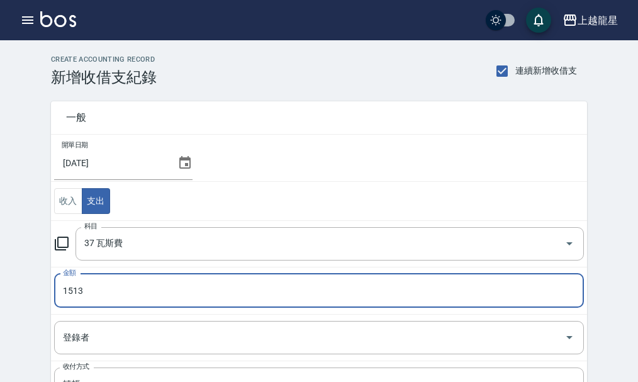
type input "1513"
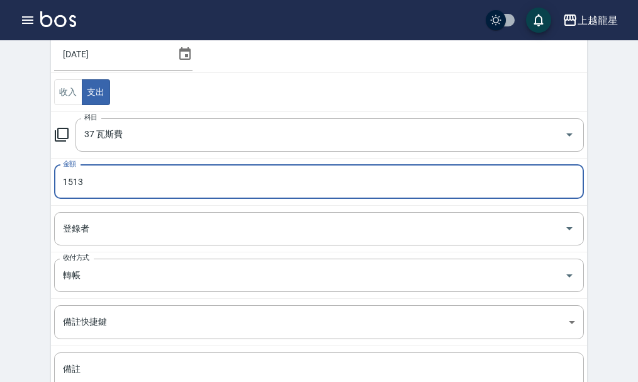
scroll to position [218, 0]
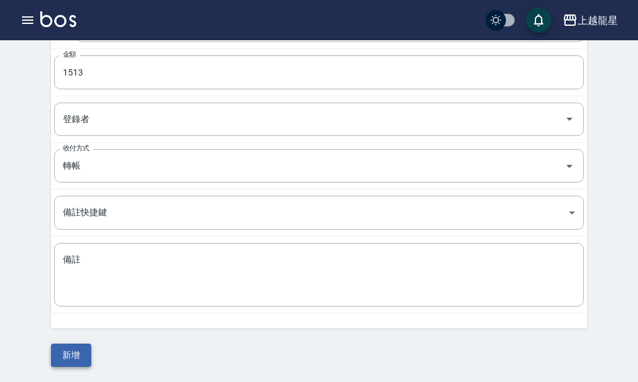
click at [80, 353] on button "新增" at bounding box center [71, 355] width 40 height 23
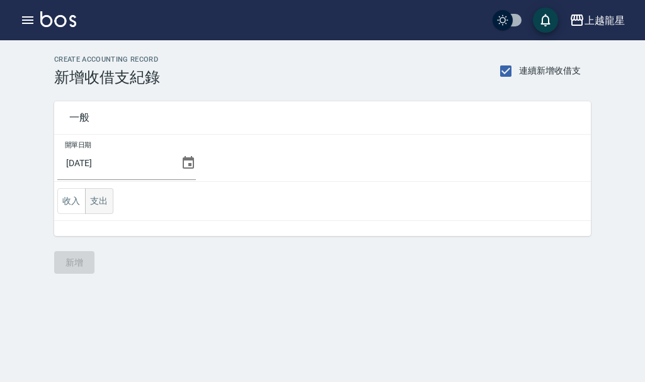
click at [94, 194] on button "支出" at bounding box center [99, 201] width 28 height 26
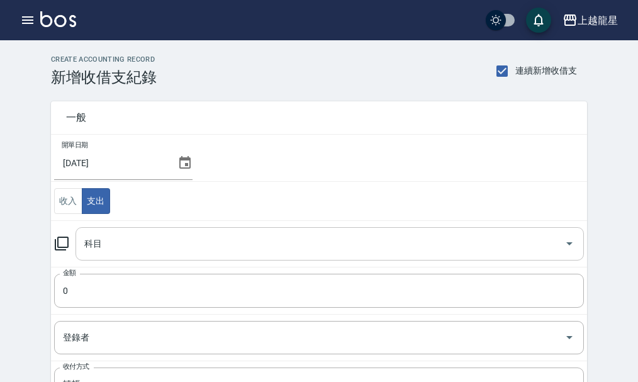
click at [119, 251] on input "科目" at bounding box center [320, 244] width 478 height 22
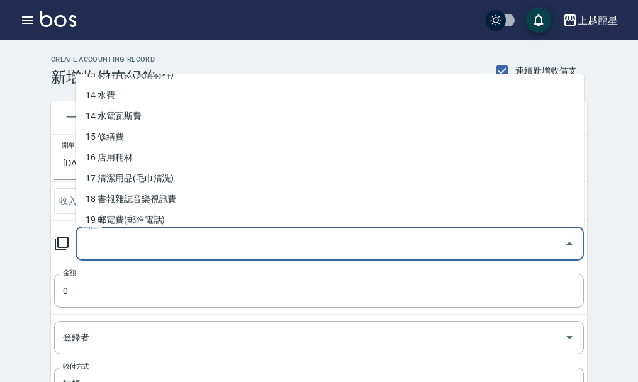
scroll to position [315, 0]
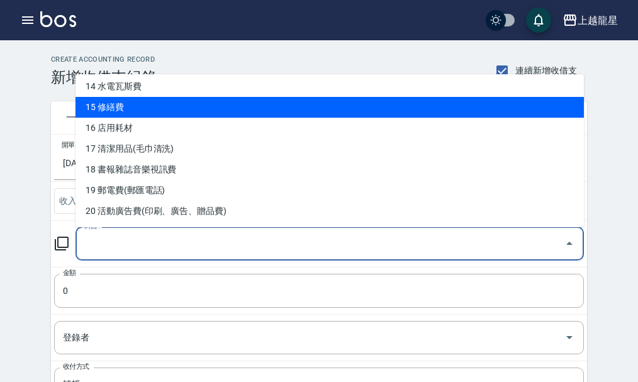
click at [137, 111] on li "15 修繕費" at bounding box center [330, 107] width 509 height 21
type input "15 修繕費"
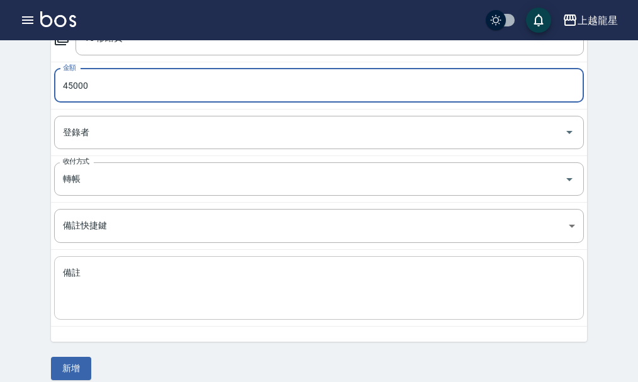
scroll to position [218, 0]
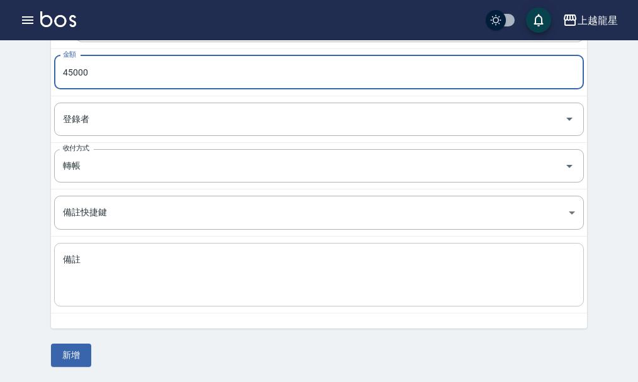
type input "45000"
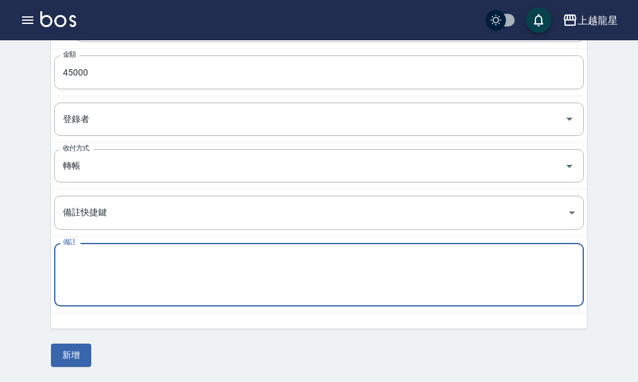
click at [92, 296] on textarea "備註" at bounding box center [319, 275] width 512 height 43
type textarea "x"
type textarea "龍星冷氣"
click at [77, 356] on button "新增" at bounding box center [71, 355] width 40 height 23
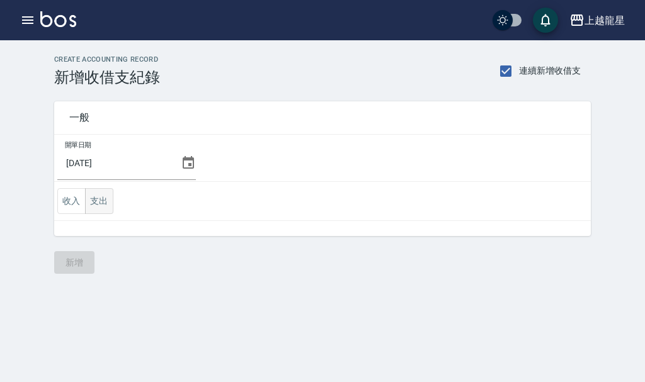
click at [103, 200] on button "支出" at bounding box center [99, 201] width 28 height 26
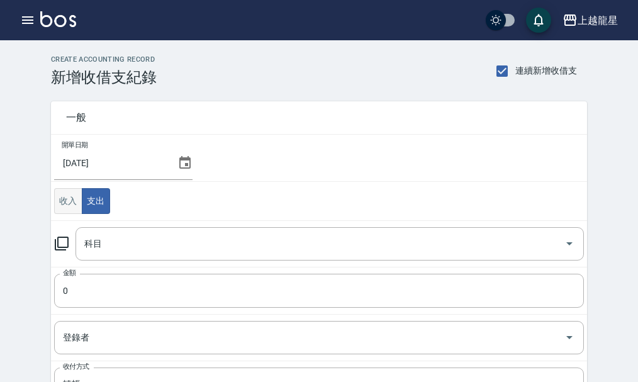
click at [72, 199] on button "收入" at bounding box center [68, 201] width 28 height 26
click at [92, 245] on div "科目 科目" at bounding box center [330, 243] width 509 height 33
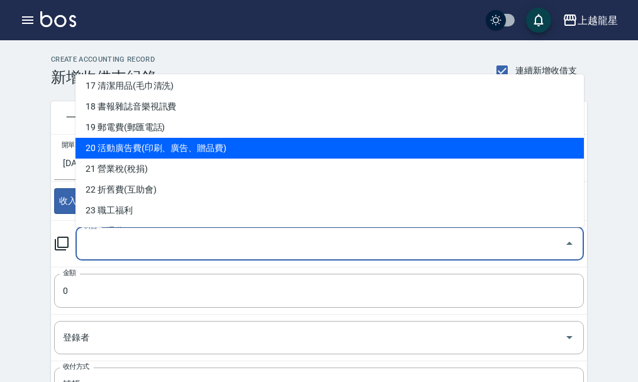
scroll to position [441, 0]
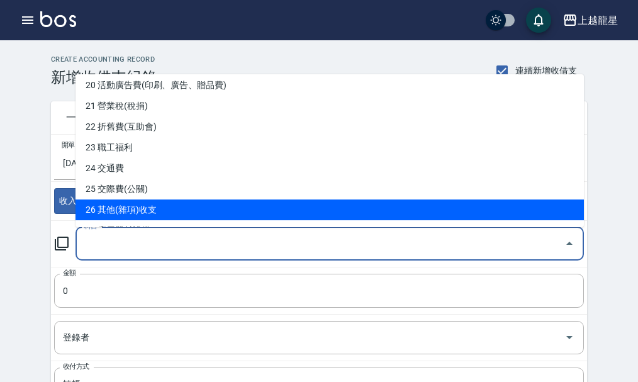
click at [149, 210] on li "26 其他(雜項)收支" at bounding box center [330, 210] width 509 height 21
type input "26 其他(雜項)收支"
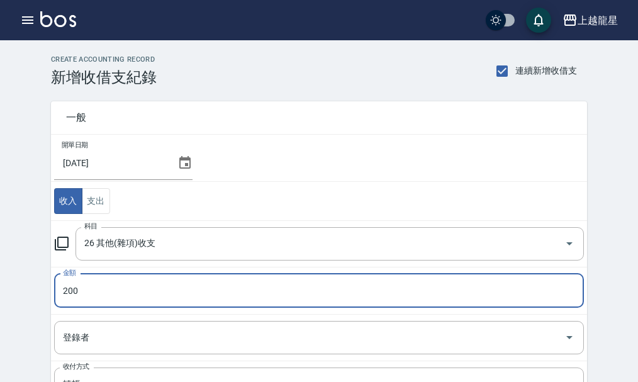
type input "200"
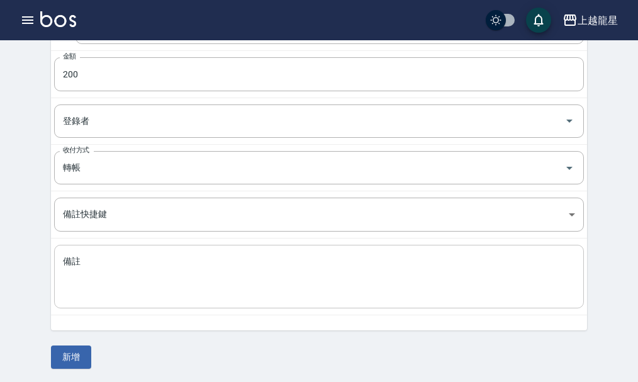
scroll to position [218, 0]
click at [98, 303] on div "x 備註" at bounding box center [319, 275] width 530 height 64
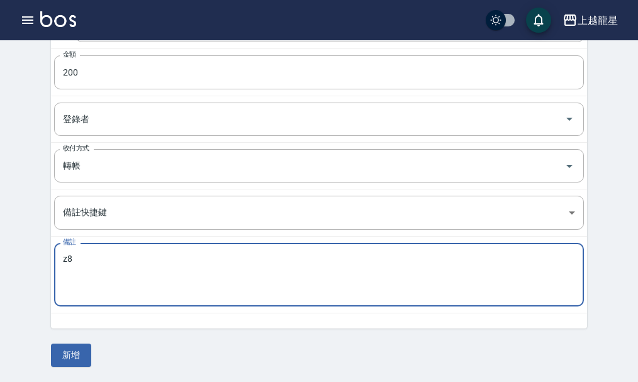
type textarea "z"
type textarea "發票中獎"
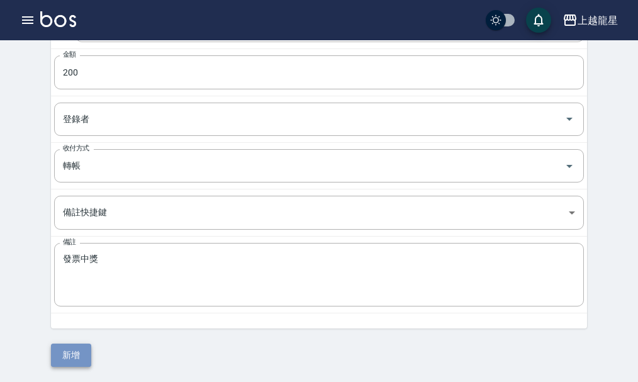
click at [75, 349] on button "新增" at bounding box center [71, 355] width 40 height 23
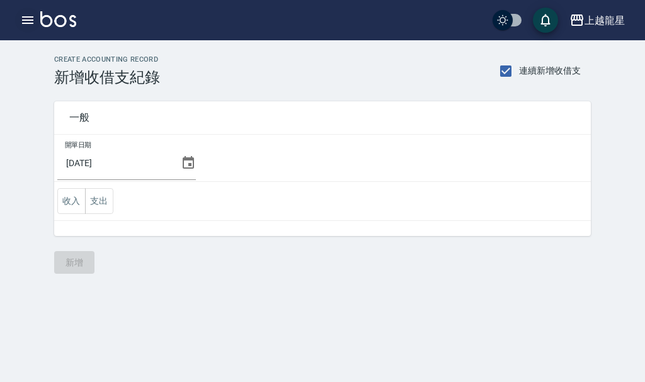
click at [23, 19] on icon "button" at bounding box center [27, 20] width 15 height 15
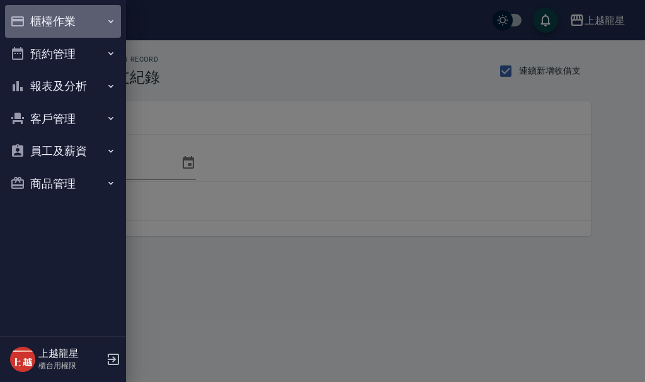
click at [62, 18] on button "櫃檯作業" at bounding box center [63, 21] width 116 height 33
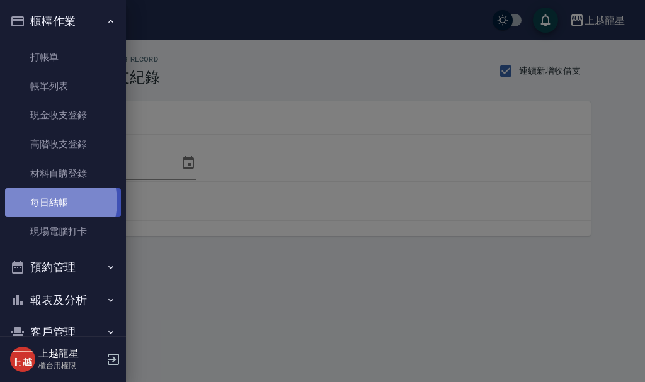
click at [43, 202] on link "每日結帳" at bounding box center [63, 202] width 116 height 29
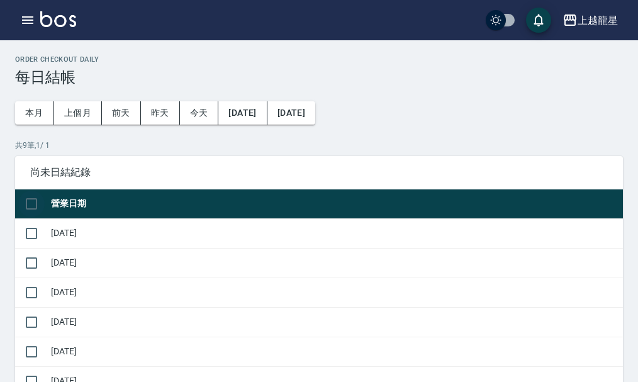
click at [27, 204] on input "checkbox" at bounding box center [31, 204] width 26 height 26
checkbox input "true"
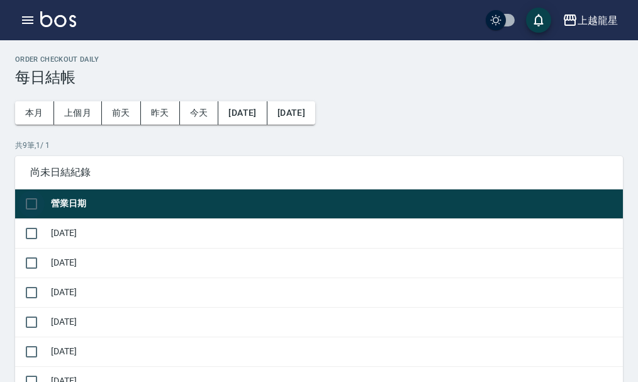
checkbox input "true"
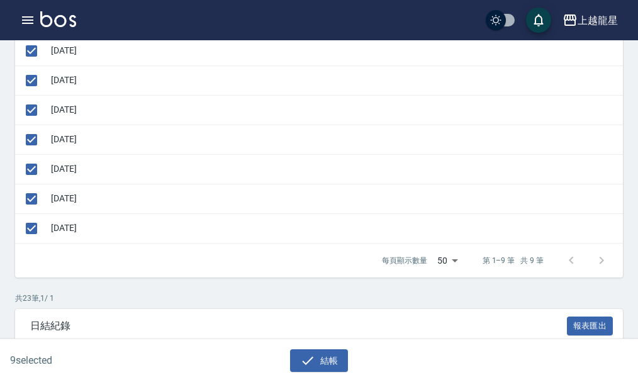
scroll to position [252, 0]
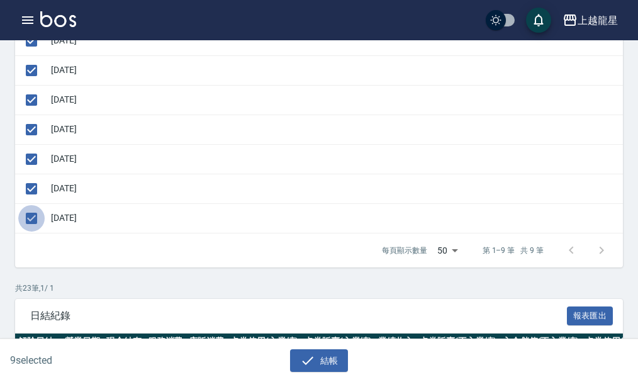
click at [35, 222] on input "checkbox" at bounding box center [31, 218] width 26 height 26
checkbox input "false"
click at [329, 363] on button "結帳" at bounding box center [319, 360] width 59 height 23
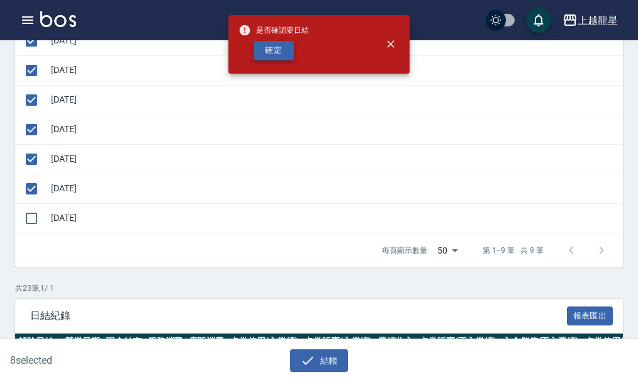
click at [286, 47] on button "確定" at bounding box center [274, 51] width 40 height 20
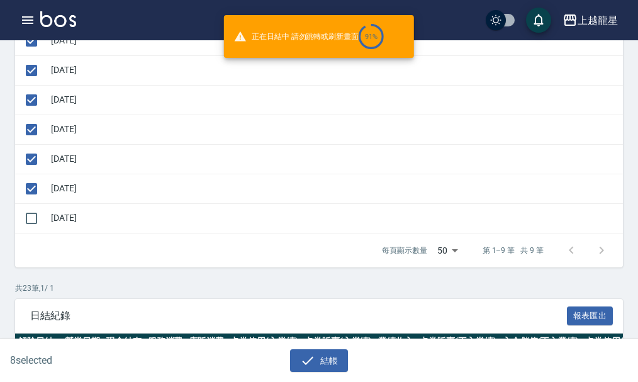
checkbox input "false"
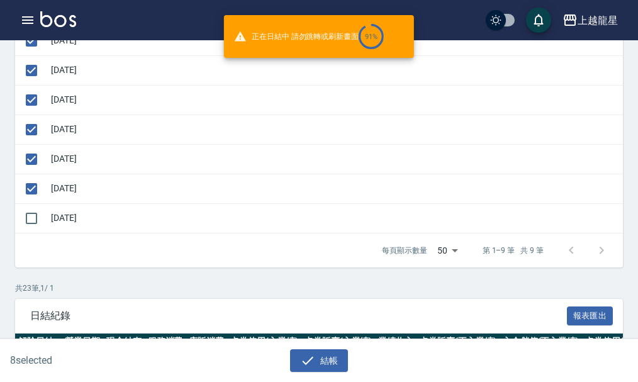
checkbox input "false"
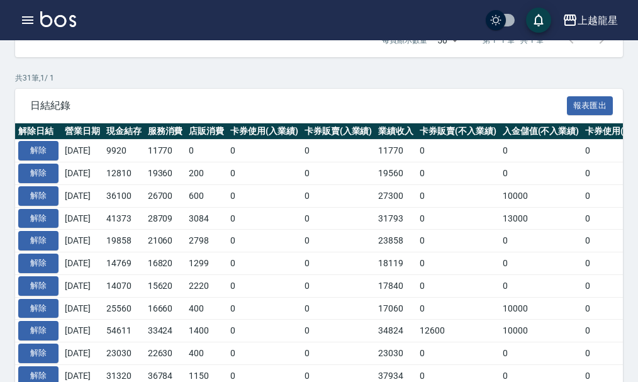
scroll to position [252, 0]
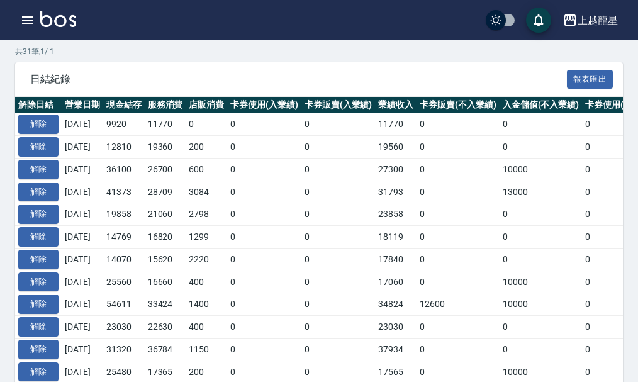
click at [69, 22] on img at bounding box center [58, 19] width 36 height 16
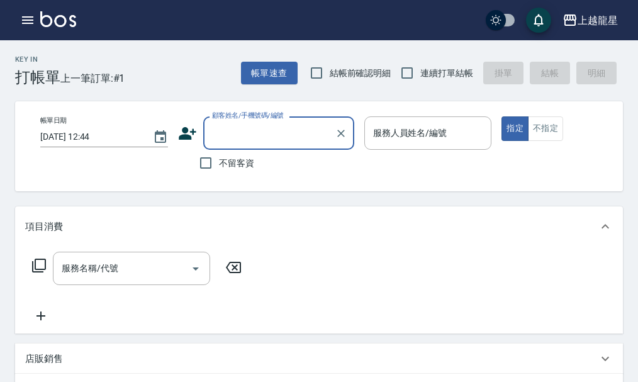
click at [220, 162] on span "不留客資" at bounding box center [236, 163] width 35 height 13
click at [219, 162] on input "不留客資" at bounding box center [206, 163] width 26 height 26
checkbox input "true"
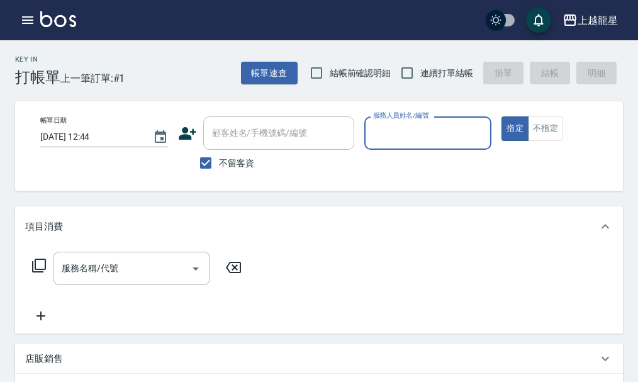
click at [398, 129] on input "服務人員姓名/編號" at bounding box center [428, 133] width 116 height 22
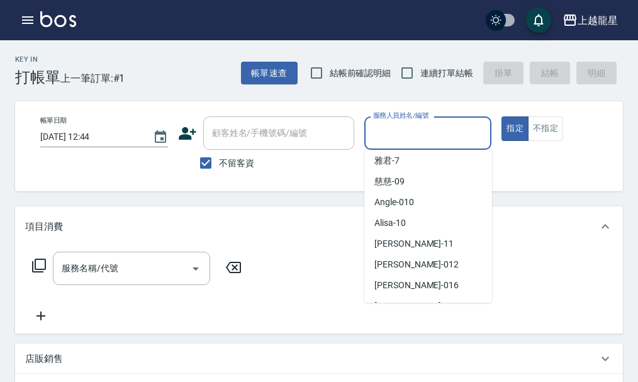
scroll to position [189, 0]
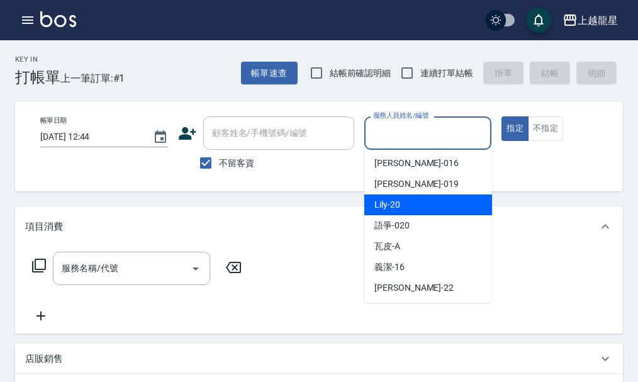
click at [402, 208] on div "Lily -20" at bounding box center [428, 205] width 128 height 21
type input "Lily-20"
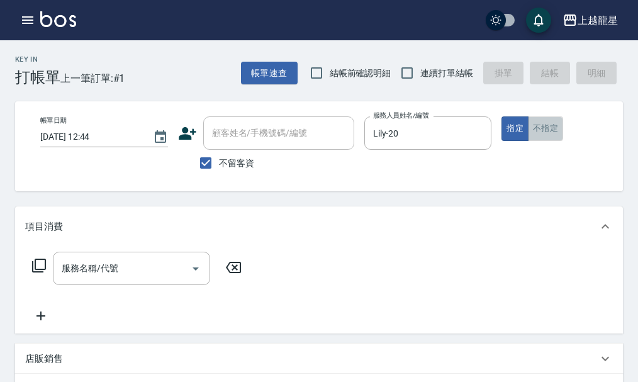
click at [547, 125] on button "不指定" at bounding box center [545, 128] width 35 height 25
click at [517, 128] on button "指定" at bounding box center [515, 128] width 27 height 25
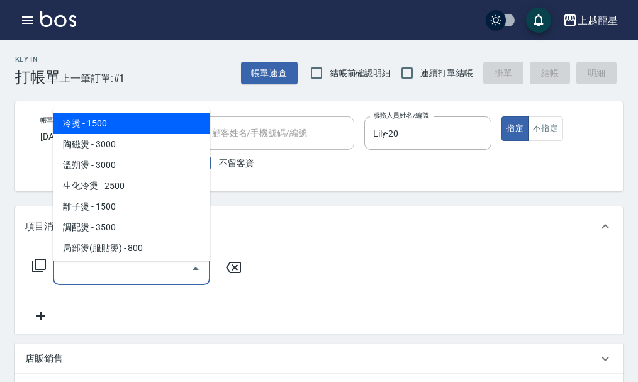
click at [127, 280] on input "服務名稱/代號" at bounding box center [122, 268] width 127 height 22
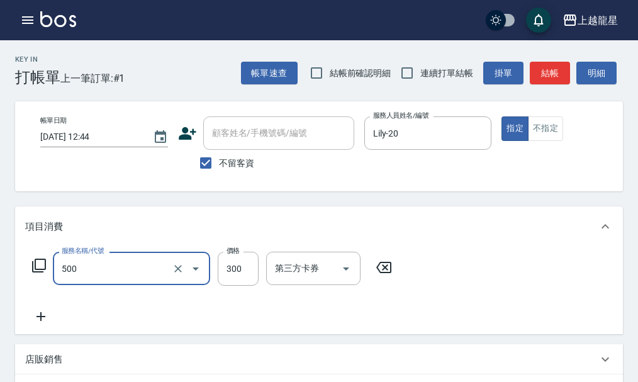
type input "一般洗髮(500)"
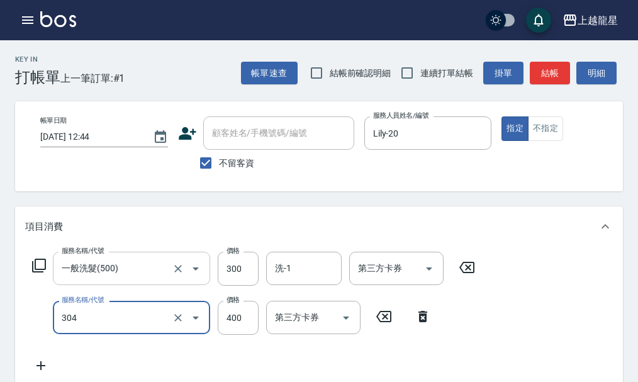
type input "剪髮(304)"
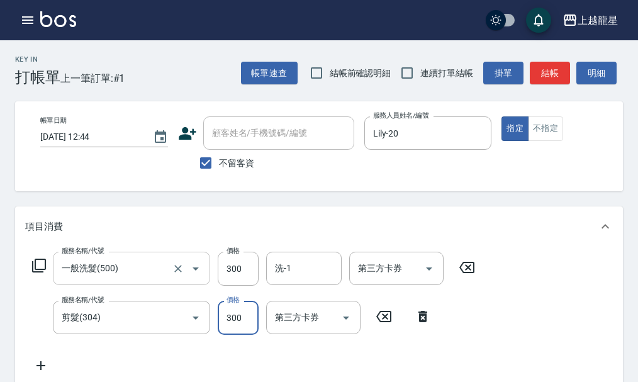
type input "300"
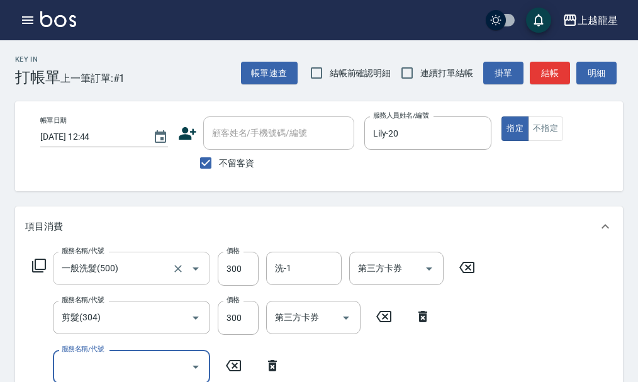
scroll to position [6, 0]
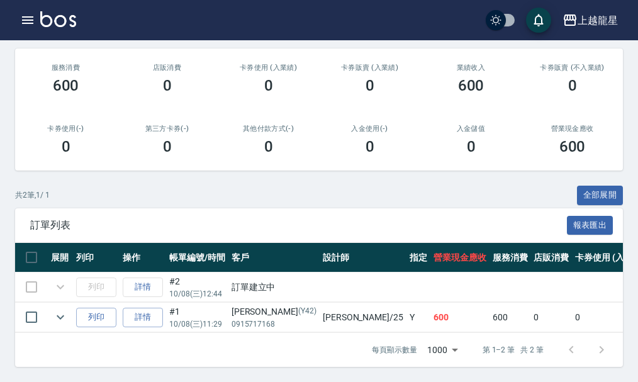
scroll to position [195, 0]
